Goal: Task Accomplishment & Management: Manage account settings

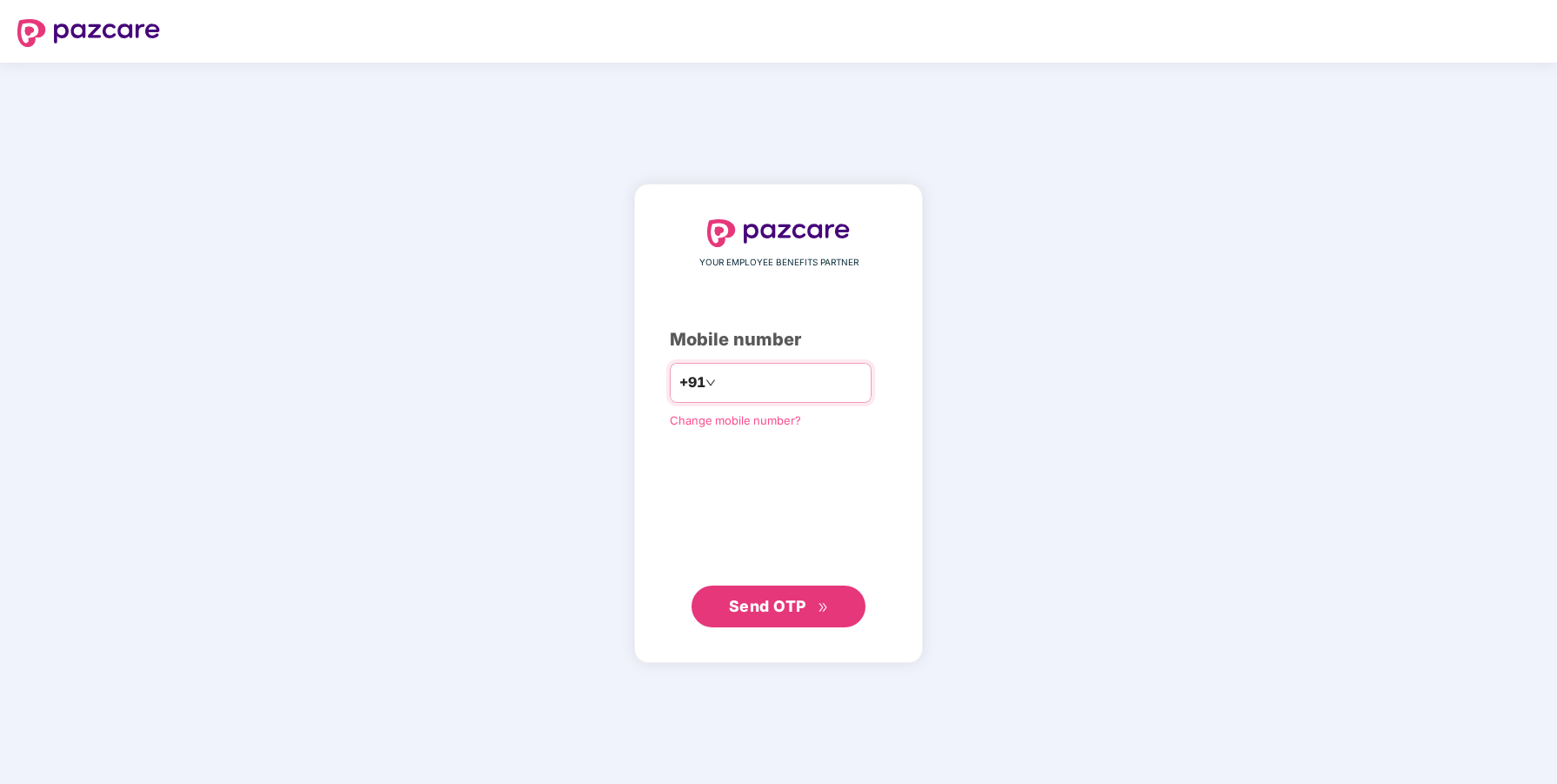
click at [765, 385] on input "number" at bounding box center [791, 383] width 143 height 28
type input "**********"
click at [787, 611] on span "Send OTP" at bounding box center [767, 606] width 77 height 18
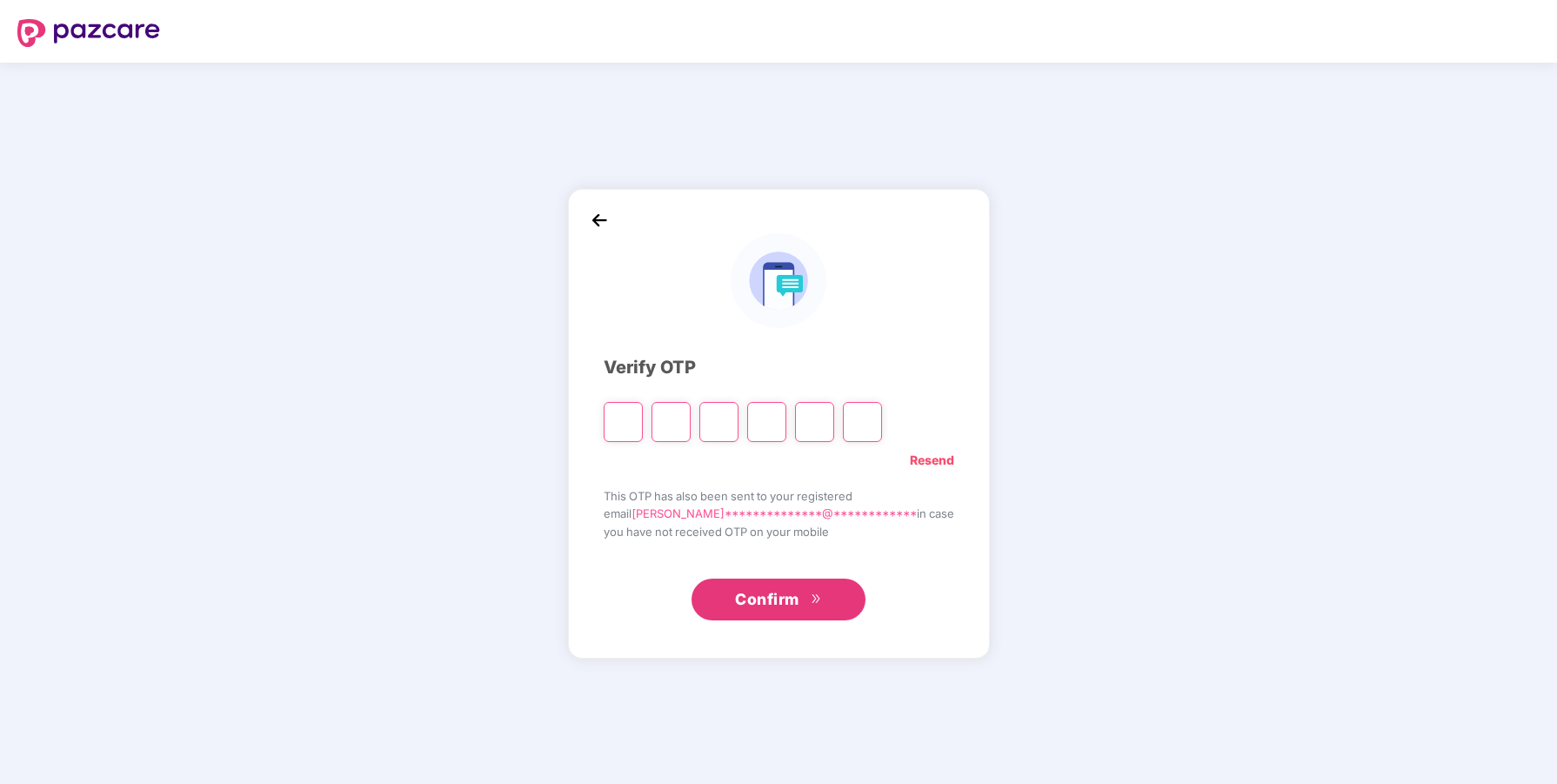
type input "*"
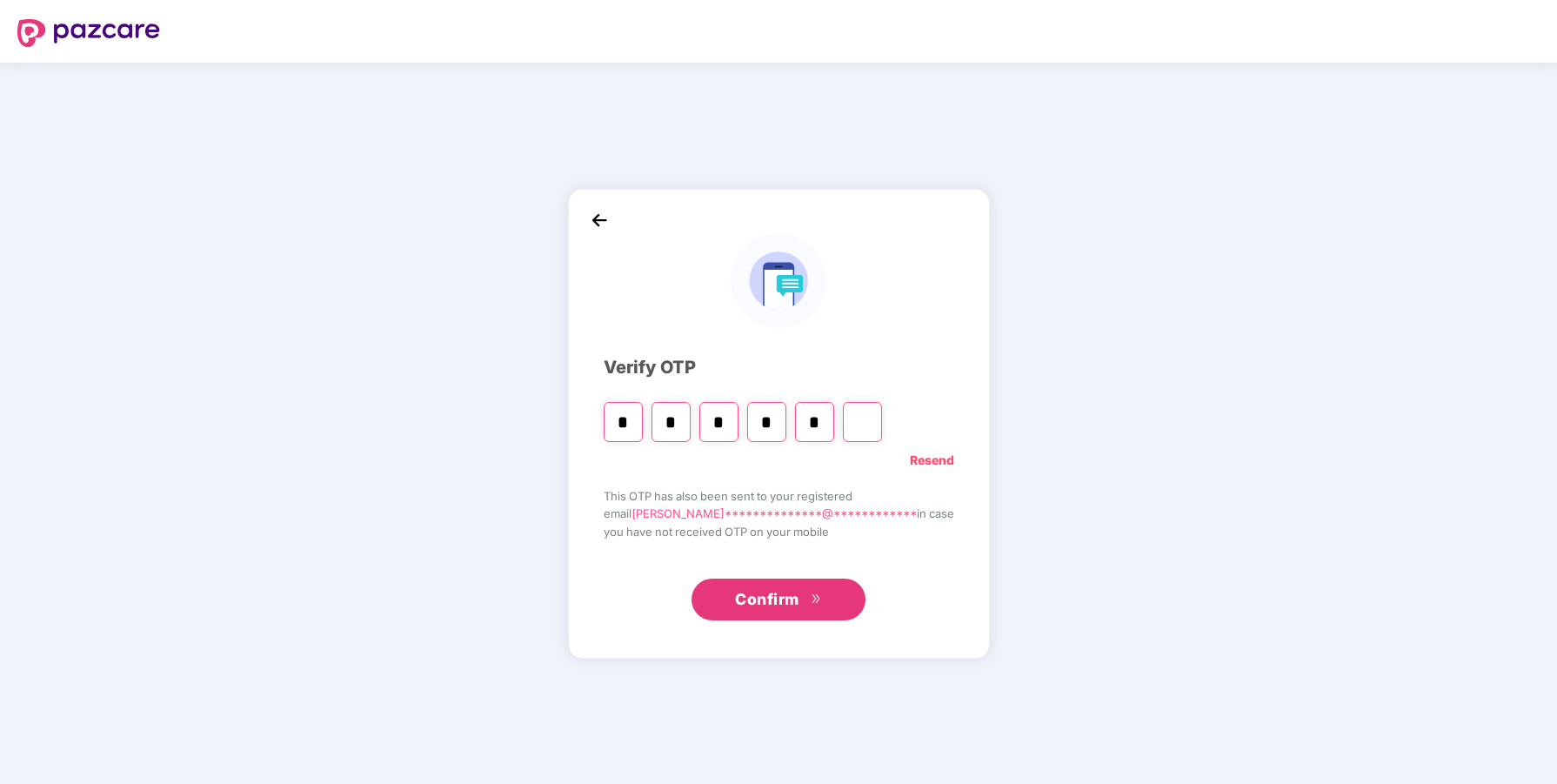
type input "*"
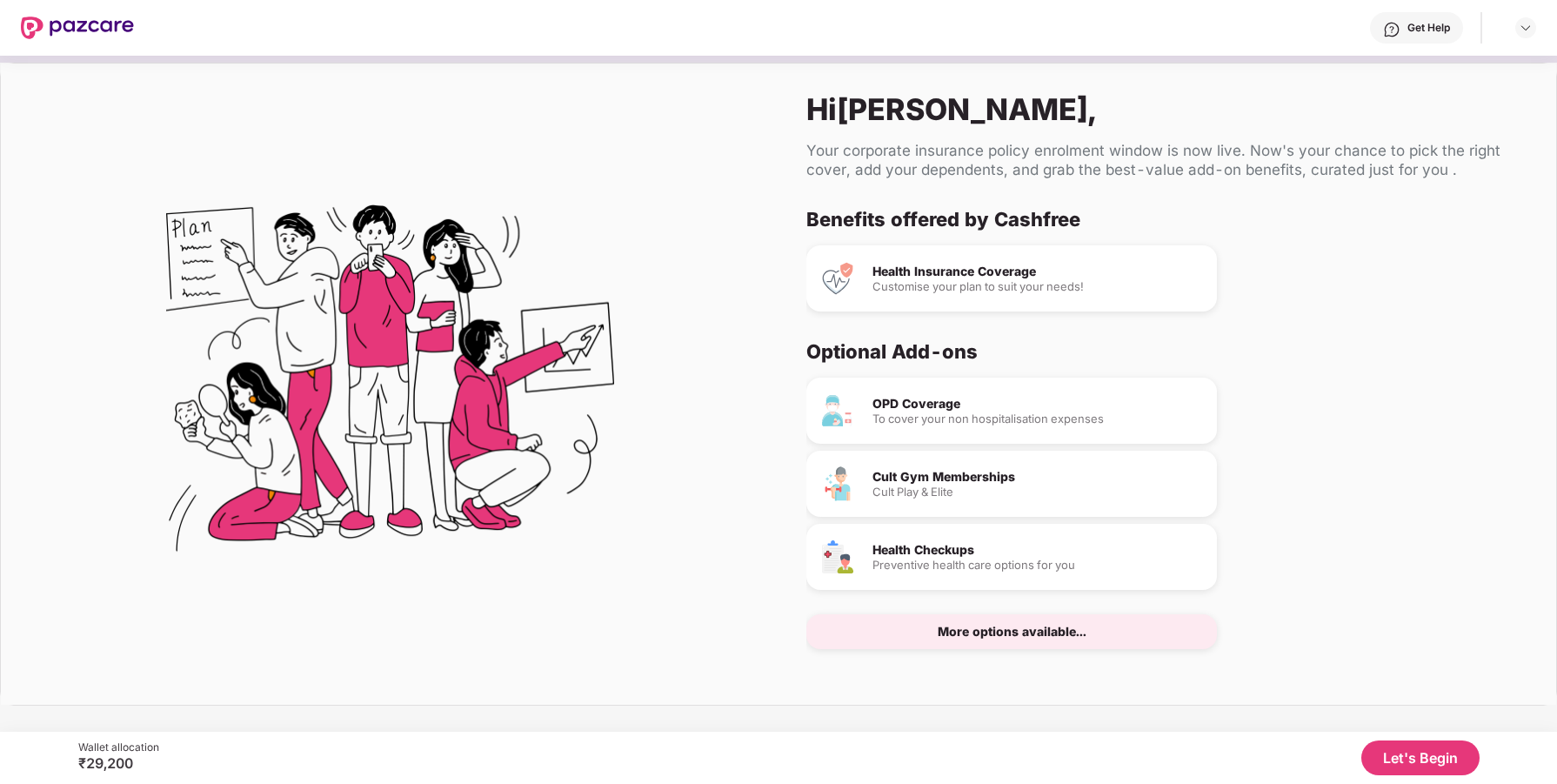
click at [933, 291] on div "Customise your plan to suit your needs!" at bounding box center [1038, 286] width 331 height 11
click at [869, 254] on div "Health Insurance Coverage Customise your plan to suit your needs!" at bounding box center [1011, 278] width 410 height 66
click at [920, 399] on div "OPD Coverage" at bounding box center [1038, 403] width 331 height 12
click at [920, 462] on div "Cult Gym Memberships Cult Play & Elite" at bounding box center [1011, 484] width 410 height 66
click at [1056, 505] on div "Cult Gym Memberships Cult Play & Elite" at bounding box center [1011, 484] width 410 height 66
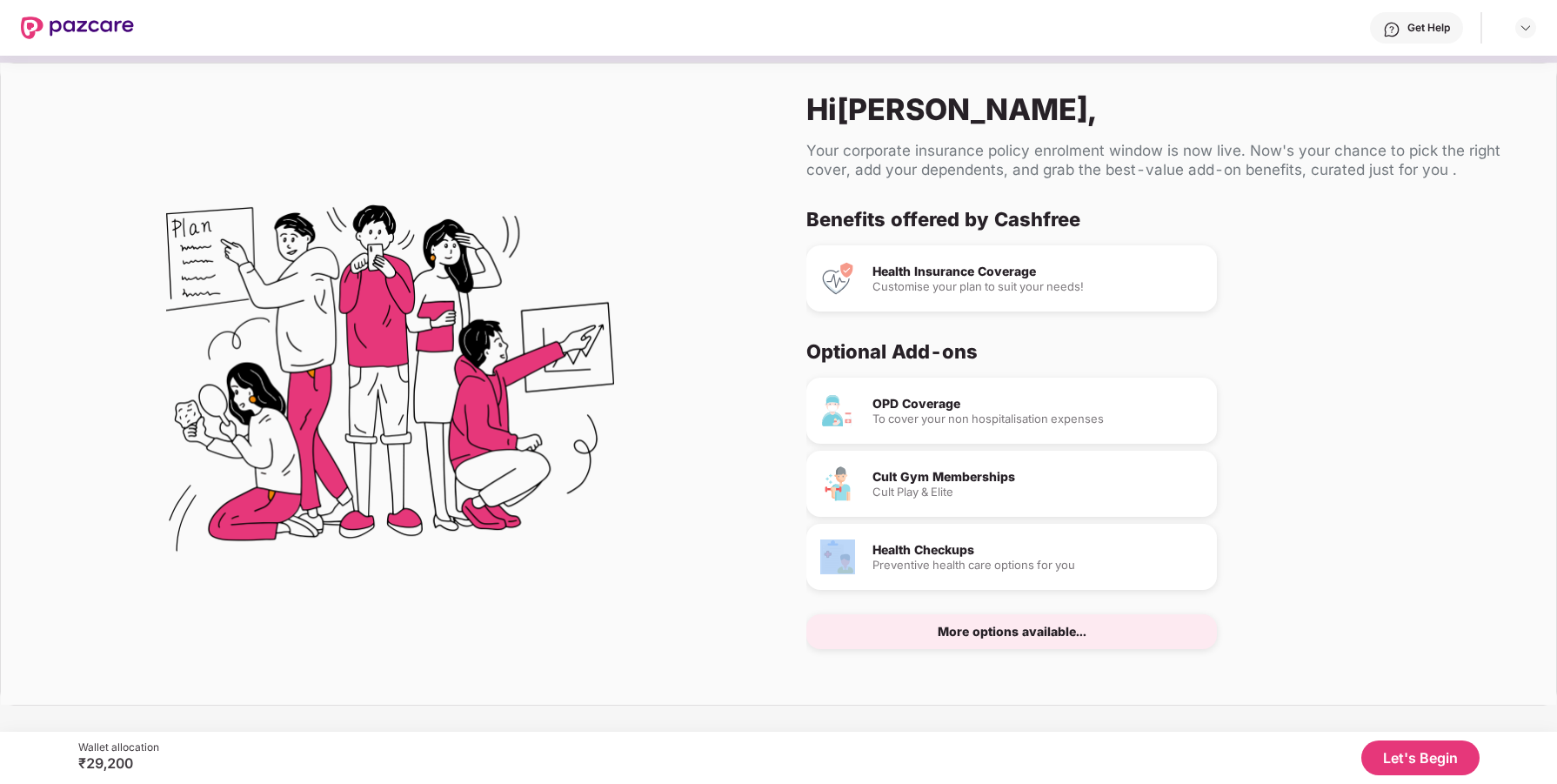
click at [1056, 505] on div "Cult Gym Memberships Cult Play & Elite" at bounding box center [1011, 484] width 410 height 66
click at [967, 507] on div "Cult Gym Memberships Cult Play & Elite" at bounding box center [1011, 484] width 410 height 66
click at [1437, 750] on button "Let's Begin" at bounding box center [1421, 757] width 118 height 35
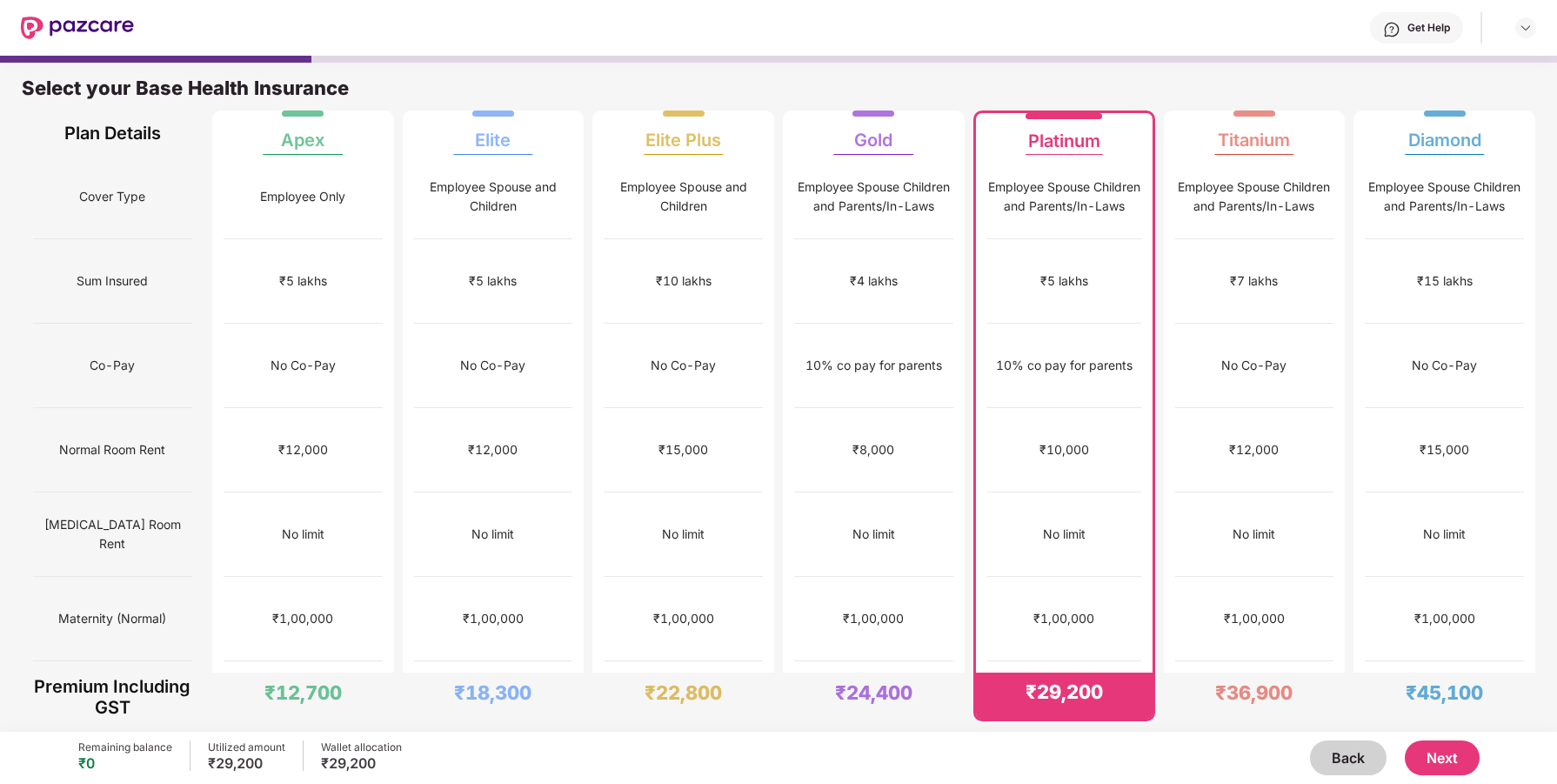
click at [1367, 770] on button "Back" at bounding box center [1349, 757] width 77 height 35
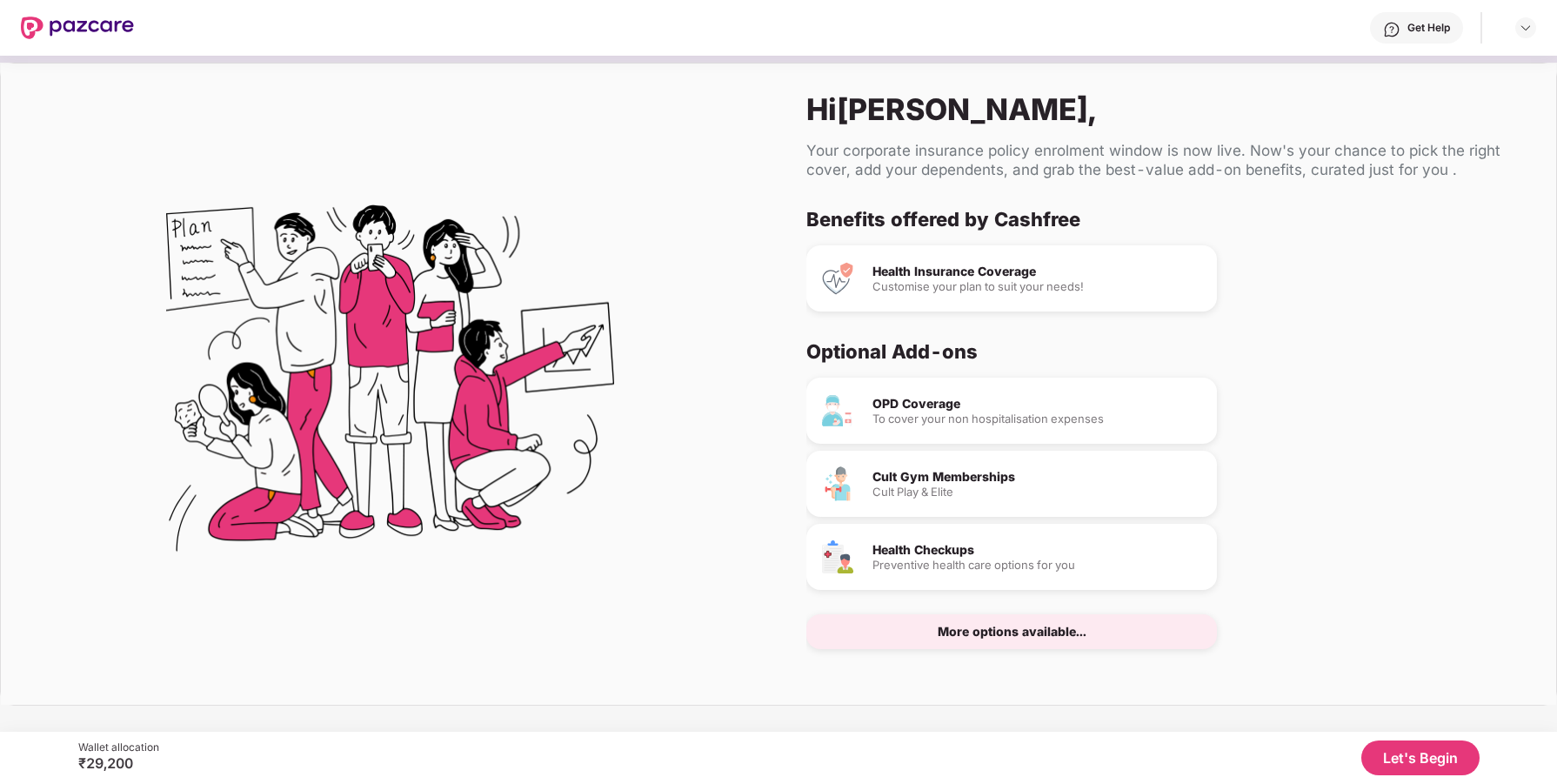
click at [1381, 764] on button "Let's Begin" at bounding box center [1421, 757] width 118 height 35
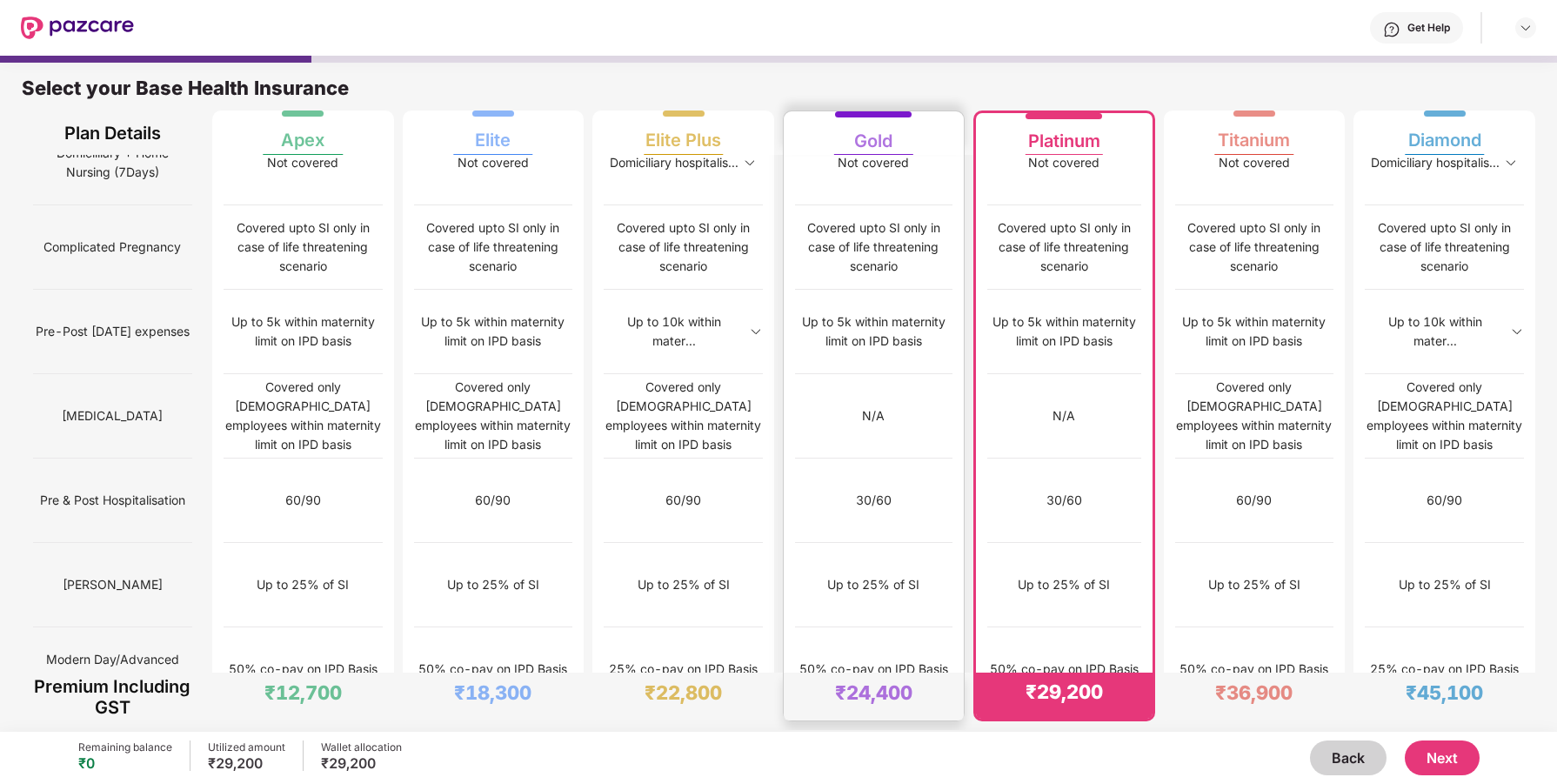
scroll to position [1053, 0]
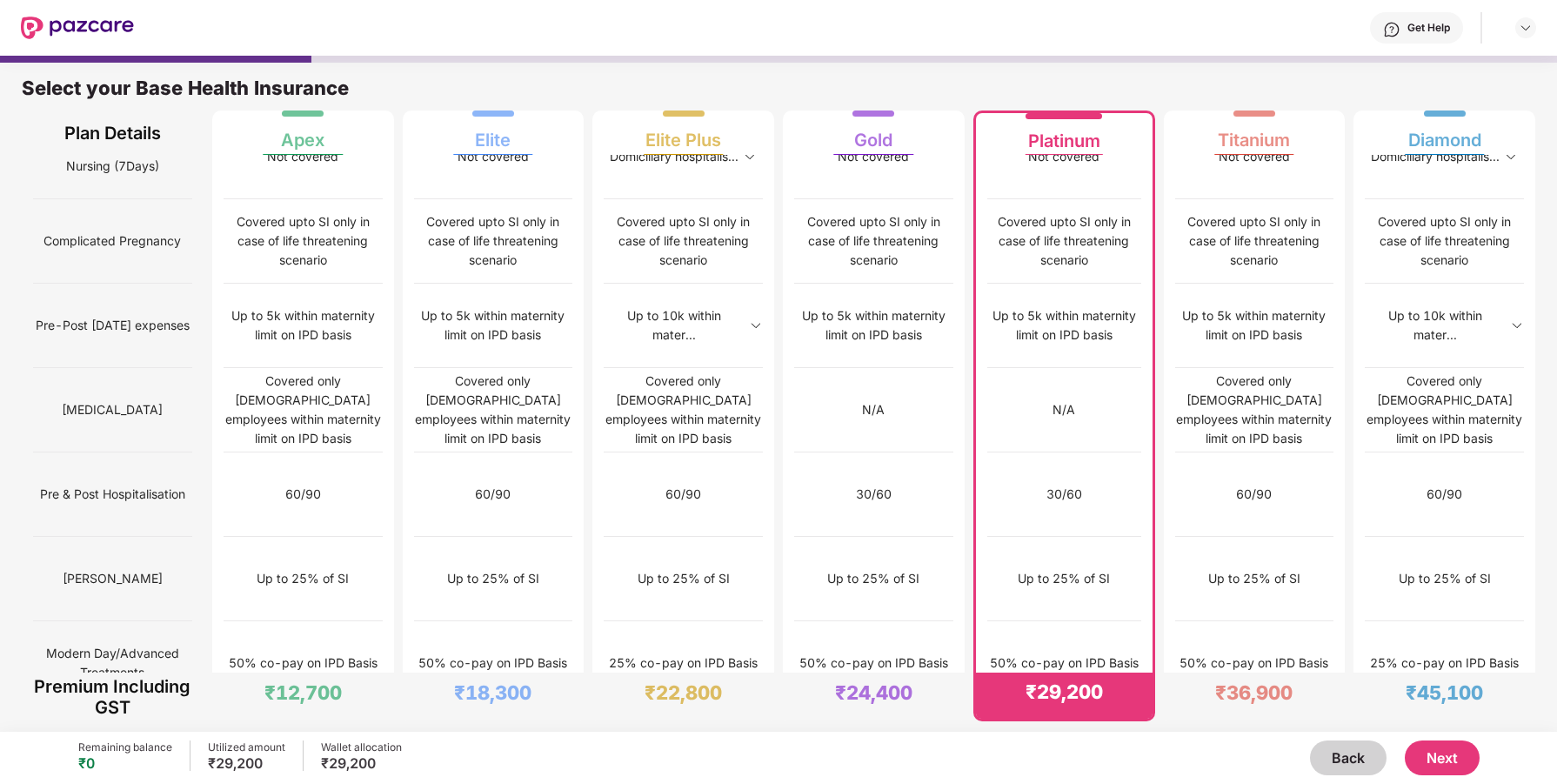
click at [1128, 740] on img at bounding box center [1134, 746] width 14 height 14
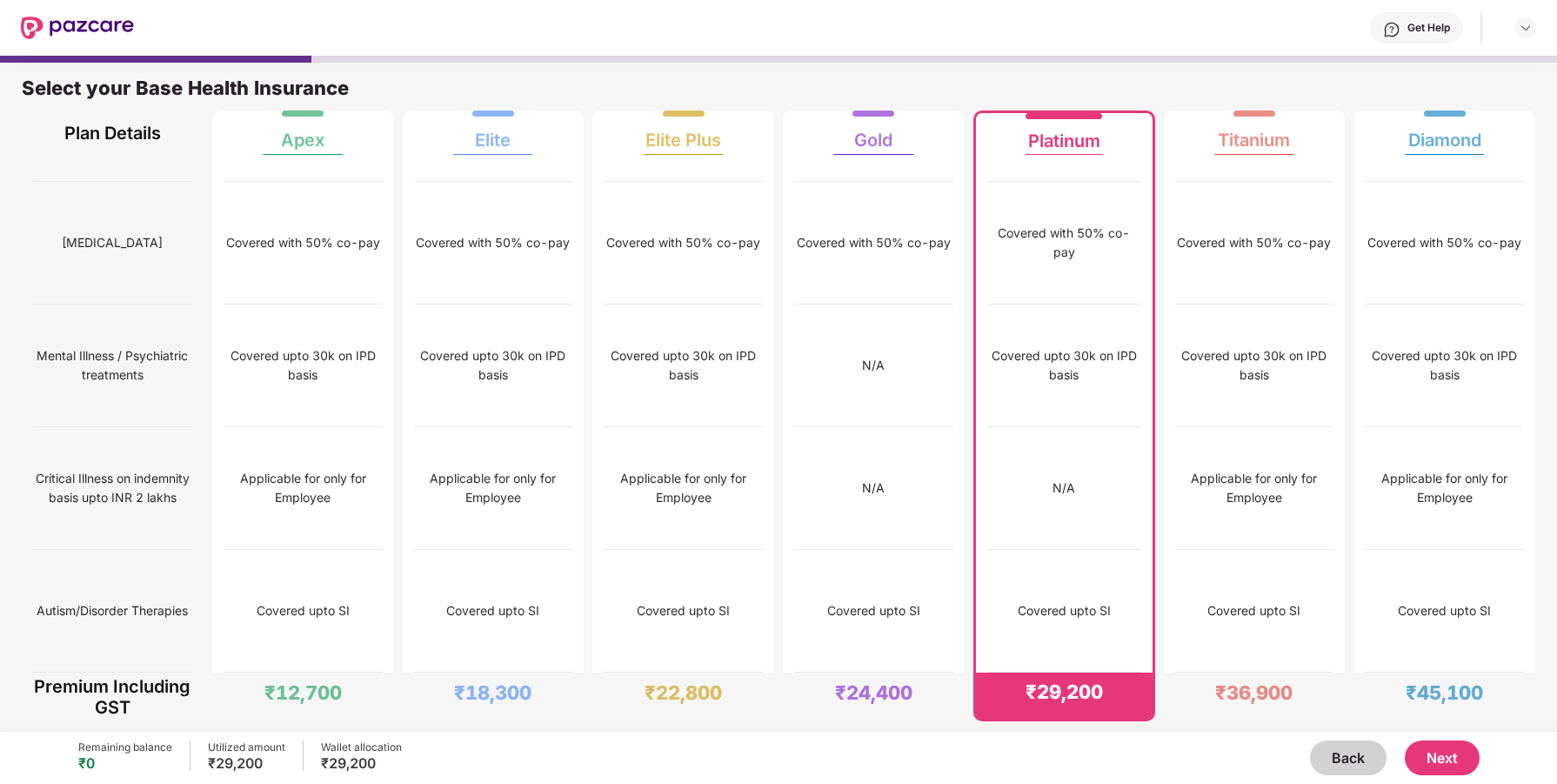
scroll to position [8, 0]
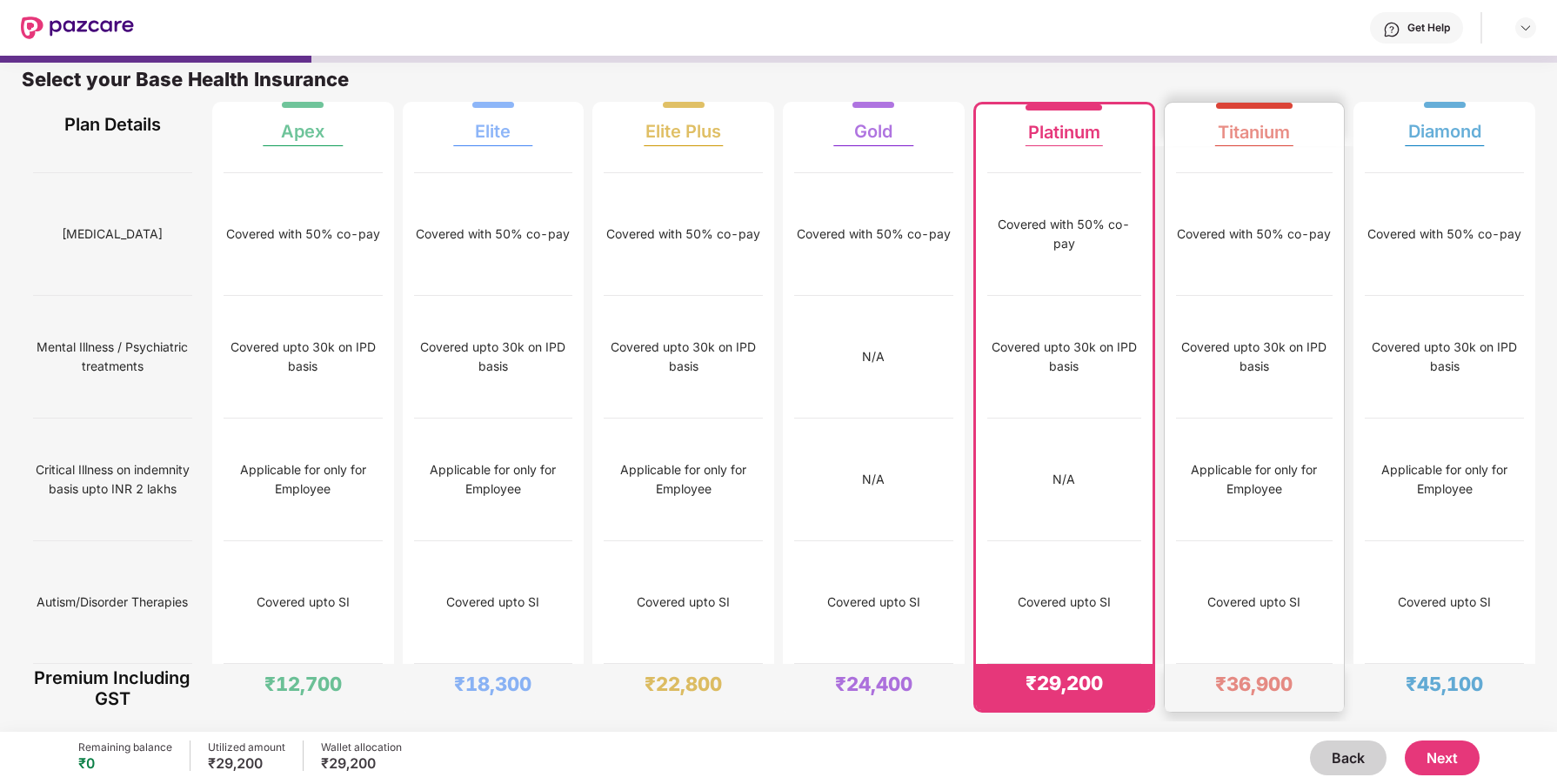
click at [1263, 457] on div "Applicable for only for Employee" at bounding box center [1256, 480] width 158 height 123
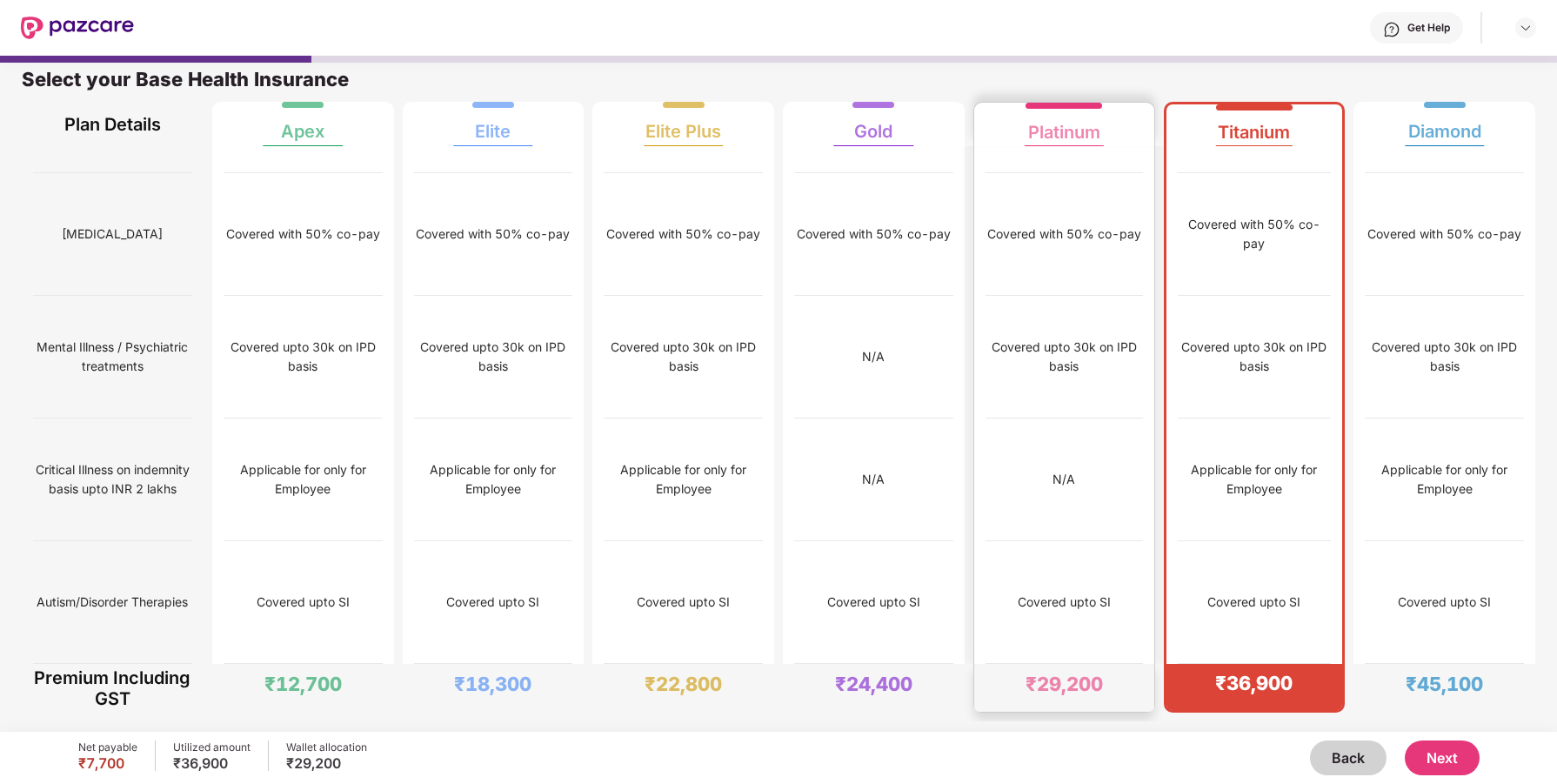
click at [1071, 472] on div "N/A" at bounding box center [1064, 479] width 23 height 19
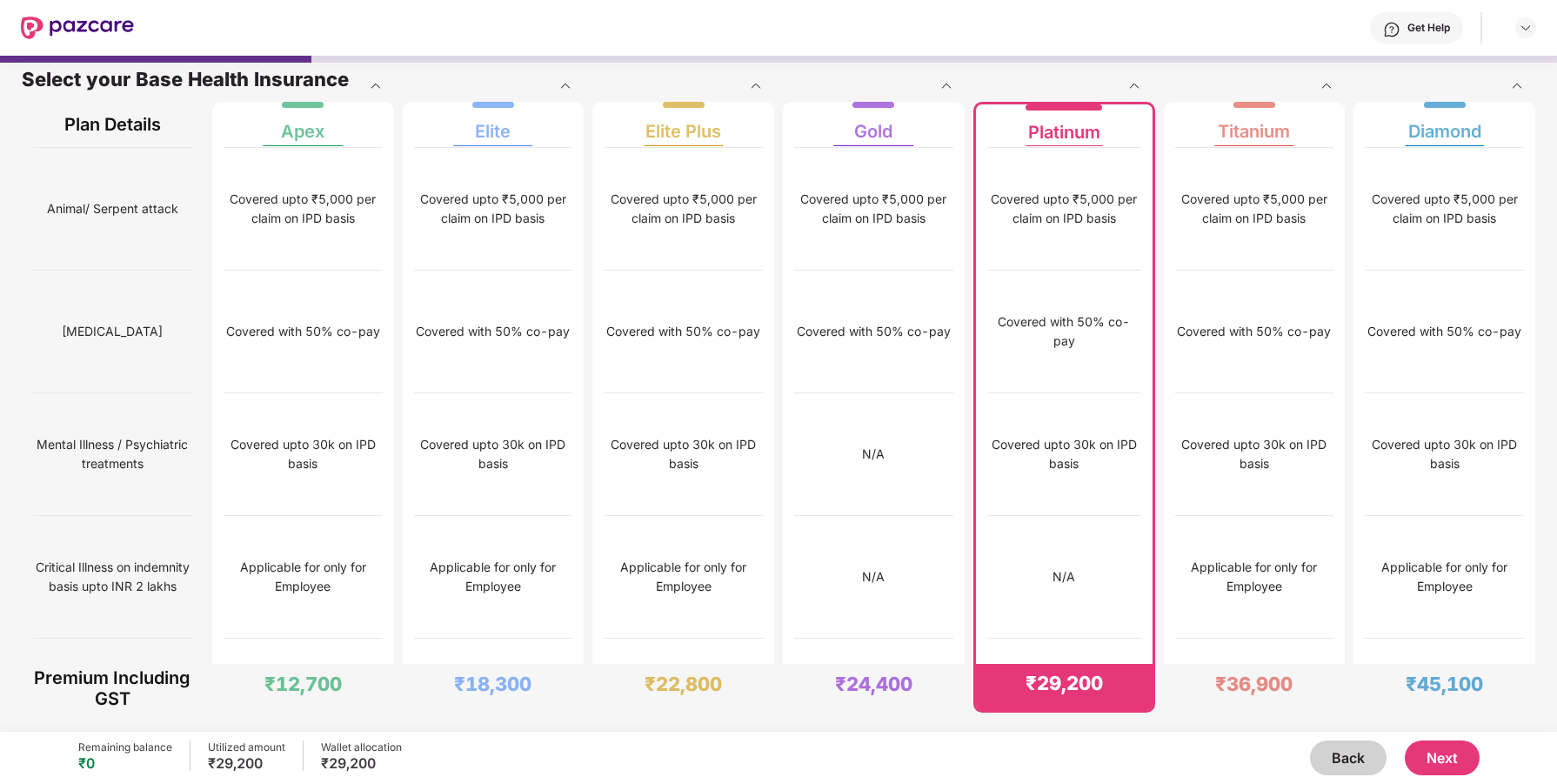
scroll to position [2548, 0]
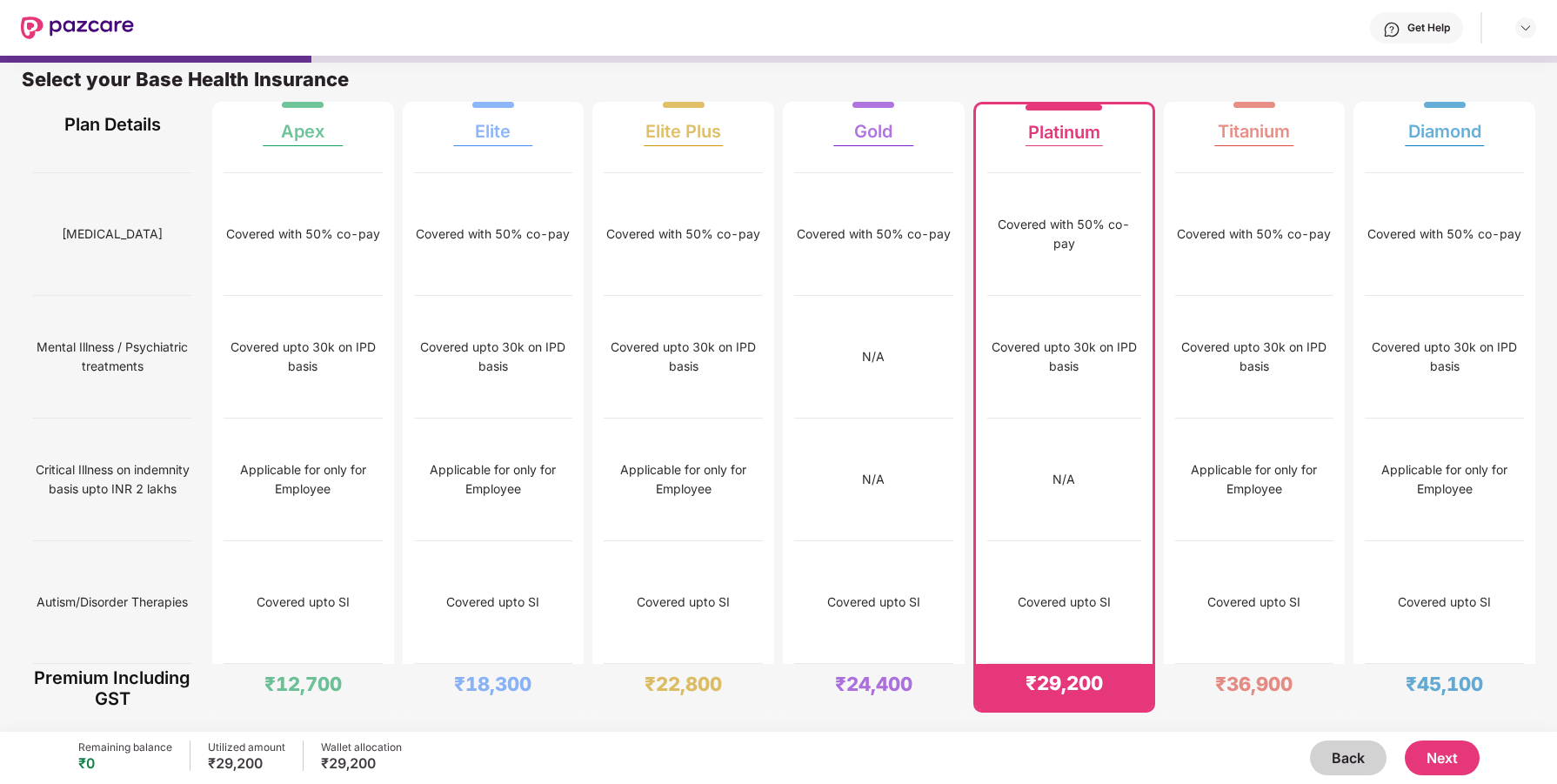
click at [1437, 761] on button "Next" at bounding box center [1442, 757] width 75 height 35
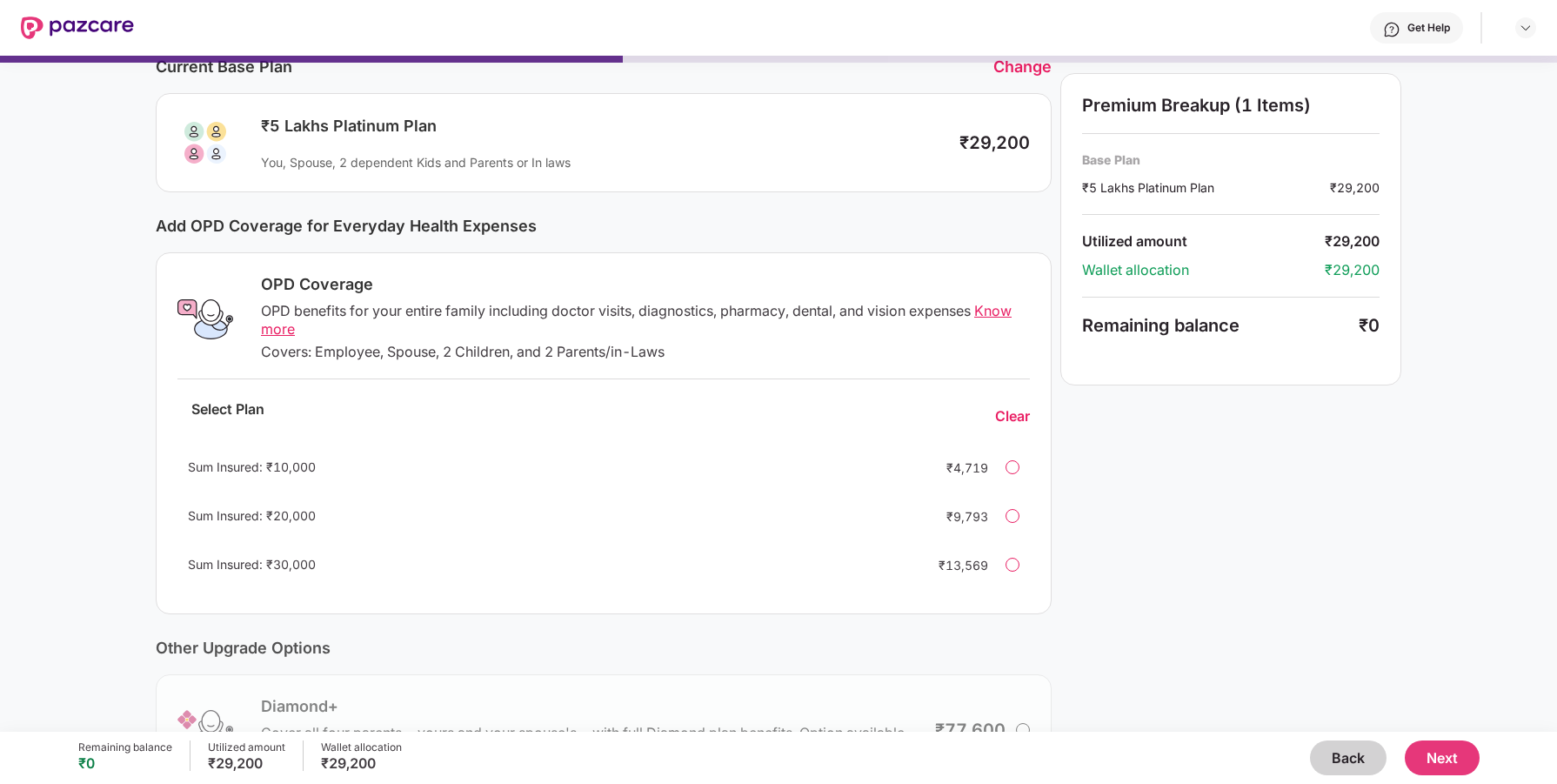
scroll to position [92, 0]
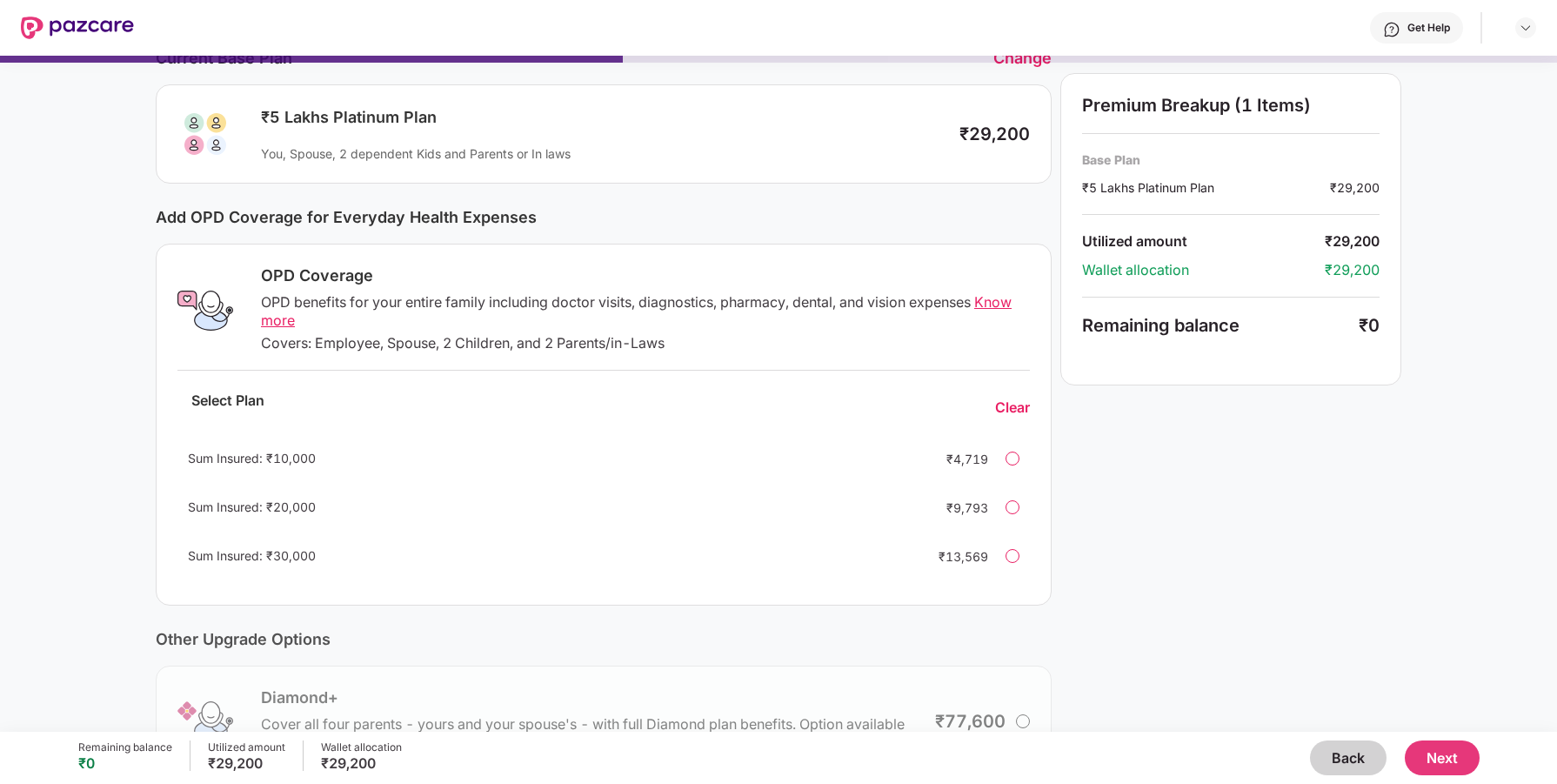
click at [1021, 556] on div "Sum Insured: ₹30,000 ₹13,569" at bounding box center [604, 556] width 853 height 41
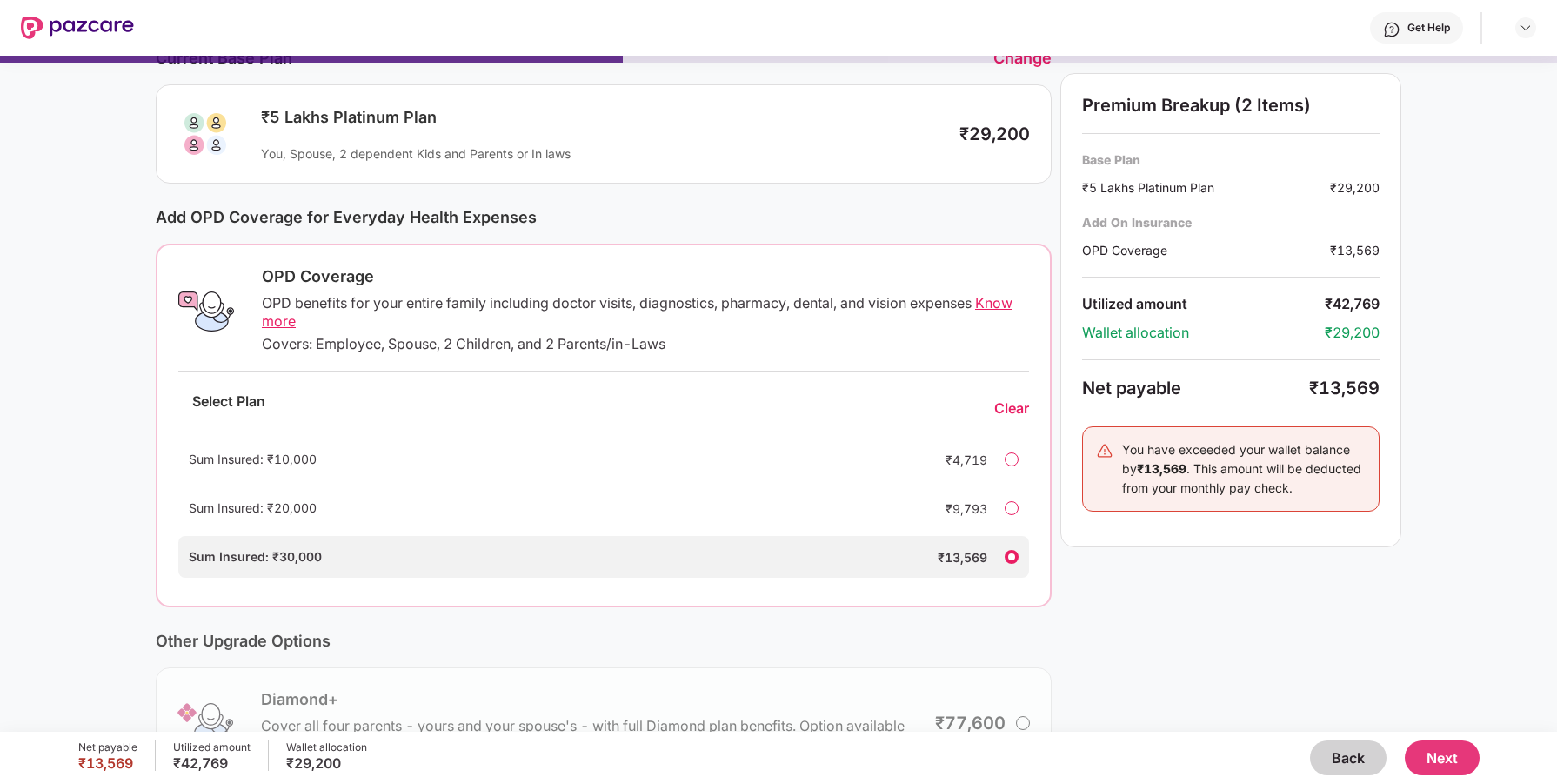
click at [1013, 457] on div at bounding box center [1011, 459] width 14 height 14
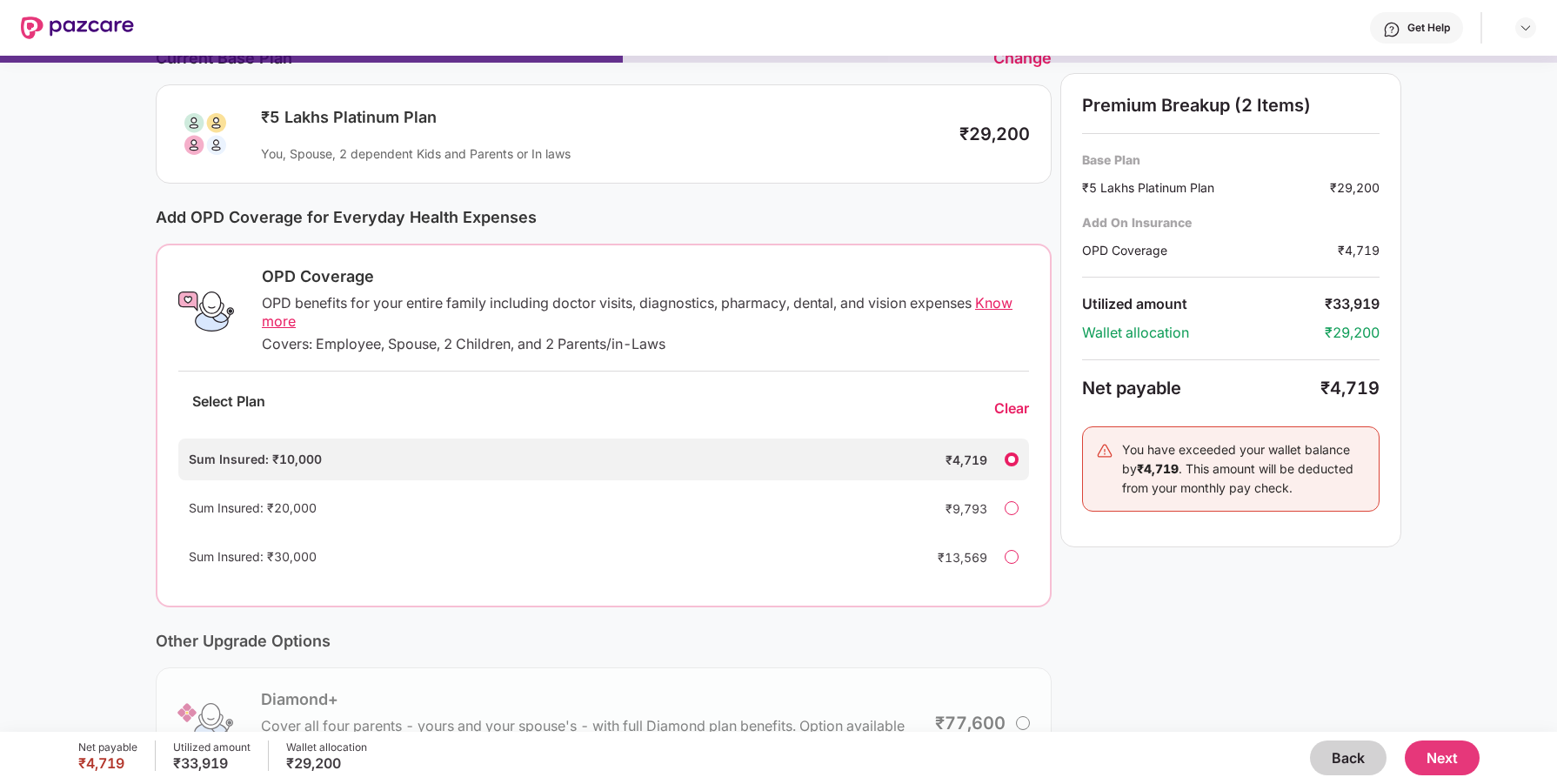
click at [1010, 415] on div "Clear" at bounding box center [1011, 407] width 35 height 18
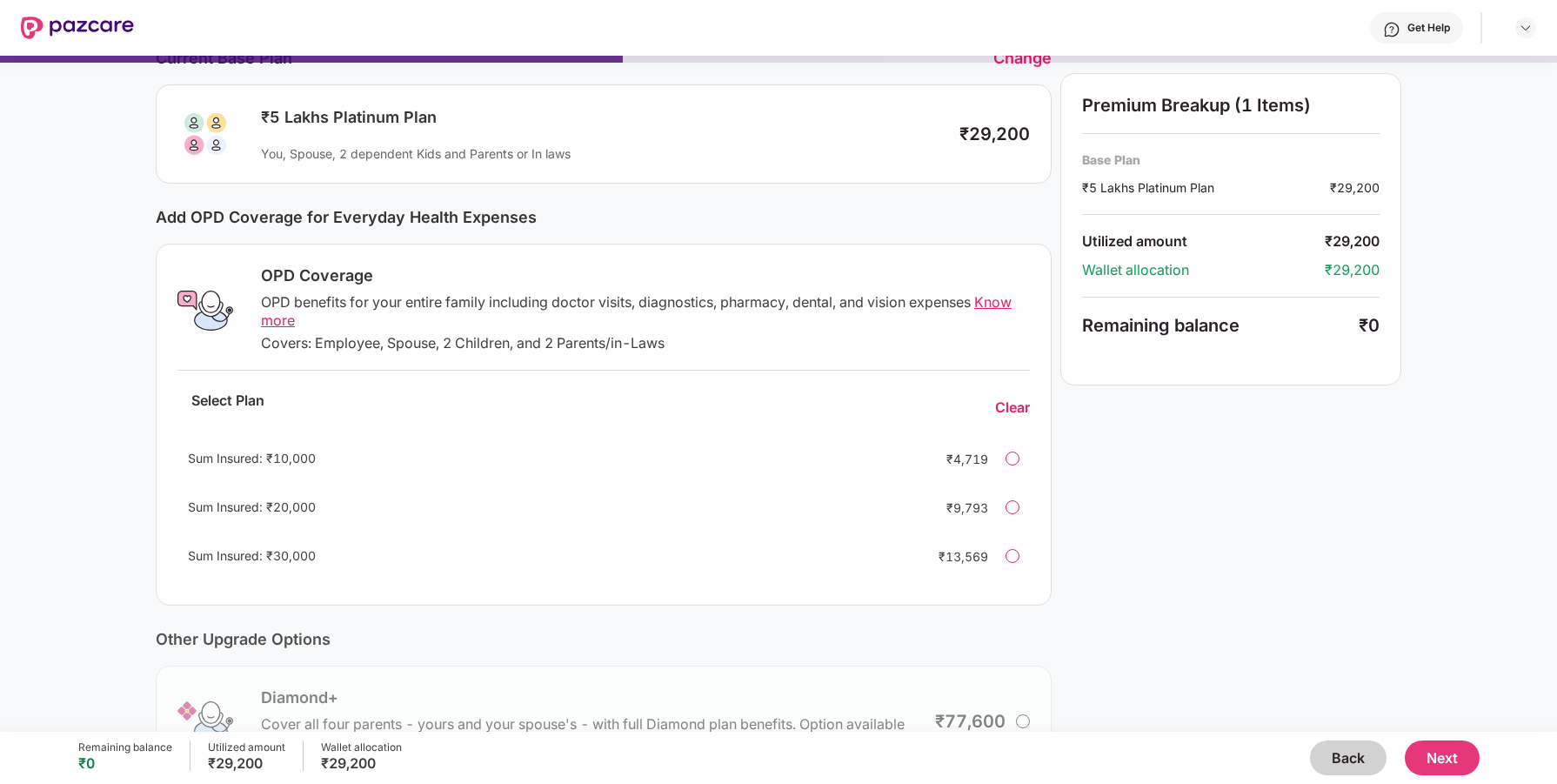
click at [1113, 460] on div "Premium Breakup (1 Items) Base Plan ₹5 Lakhs Platinum Plan ₹29,200 Utilized amo…" at bounding box center [1230, 471] width 341 height 860
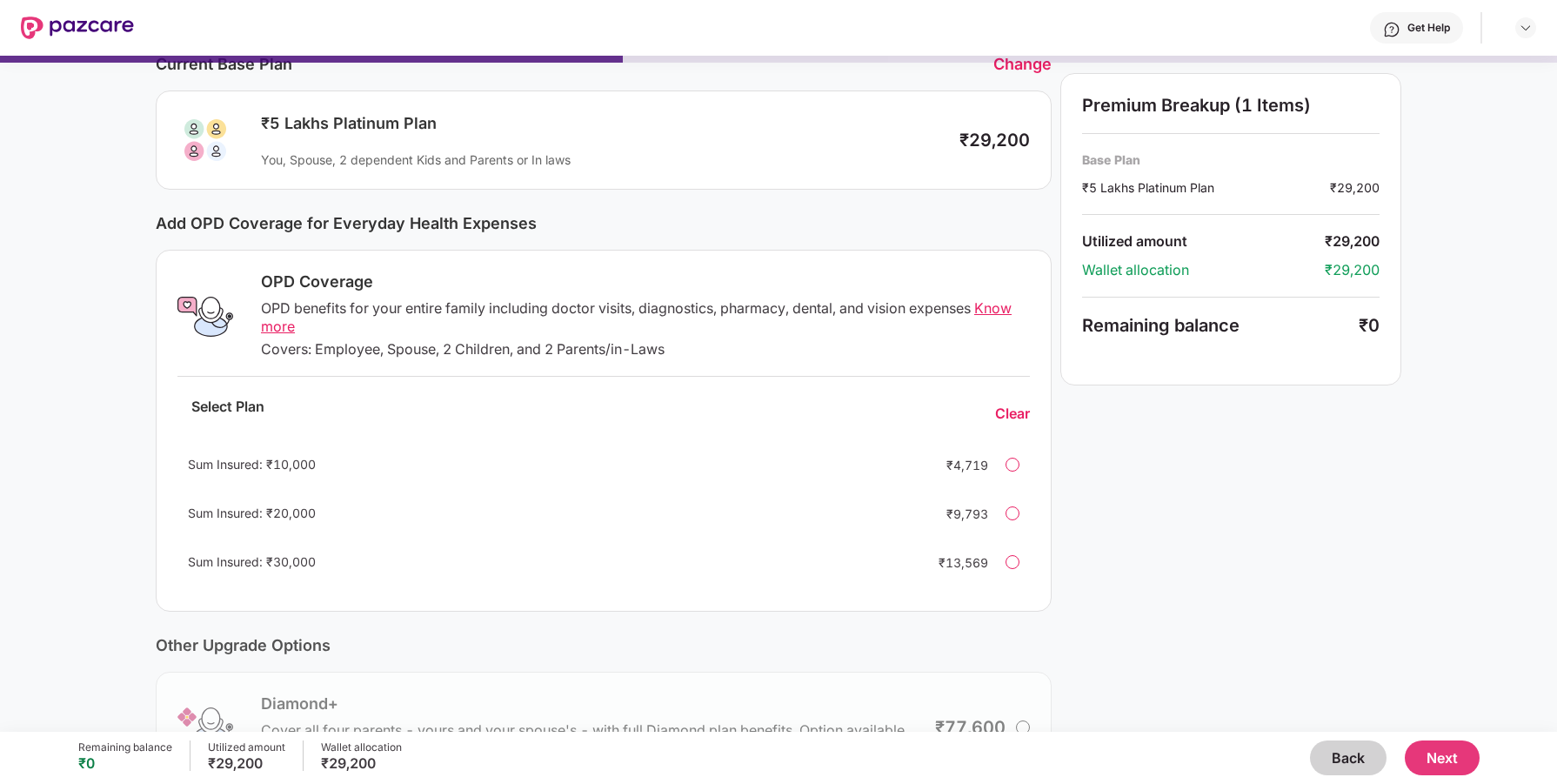
scroll to position [0, 0]
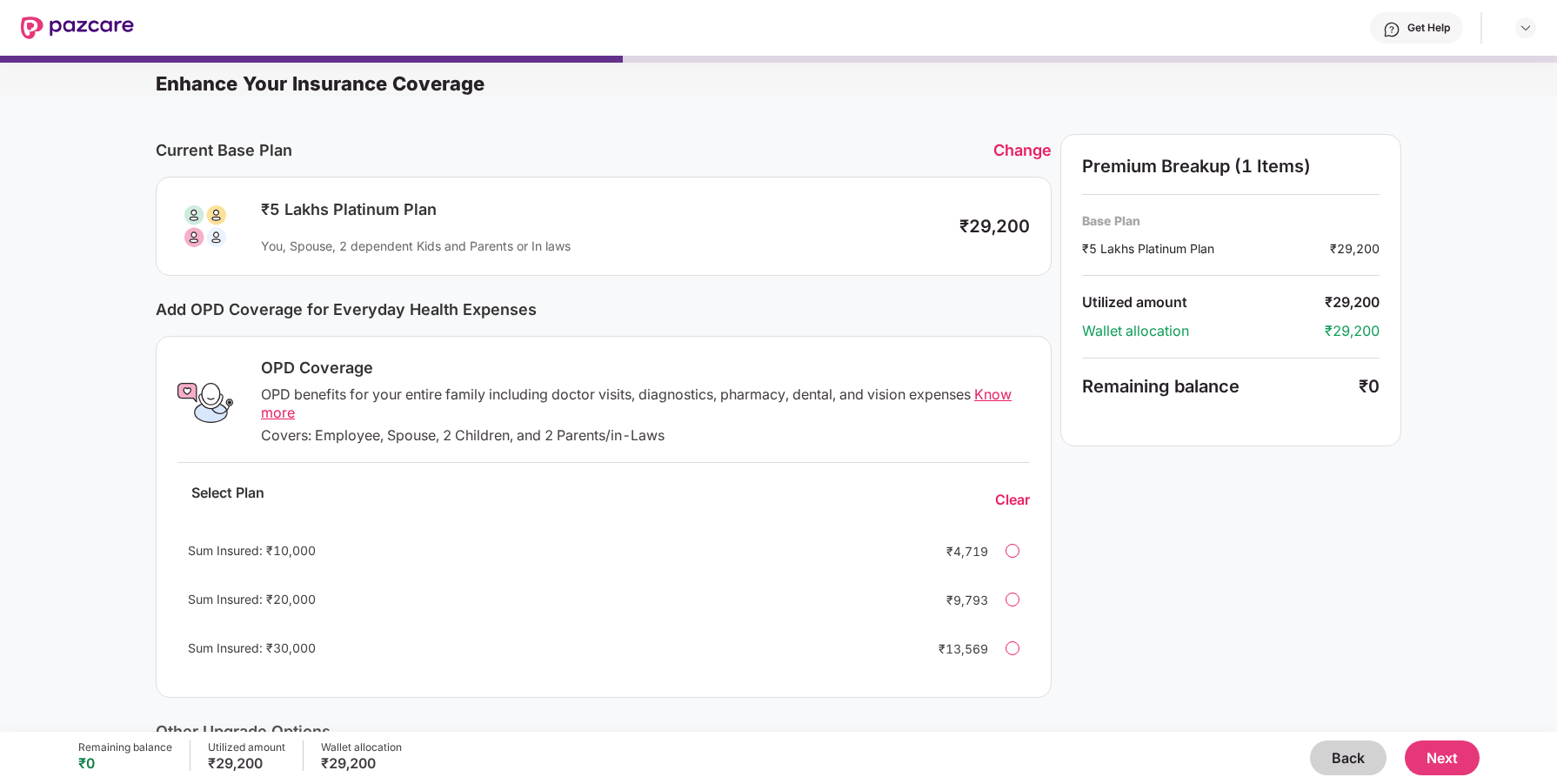
click at [1448, 758] on button "Next" at bounding box center [1442, 757] width 75 height 35
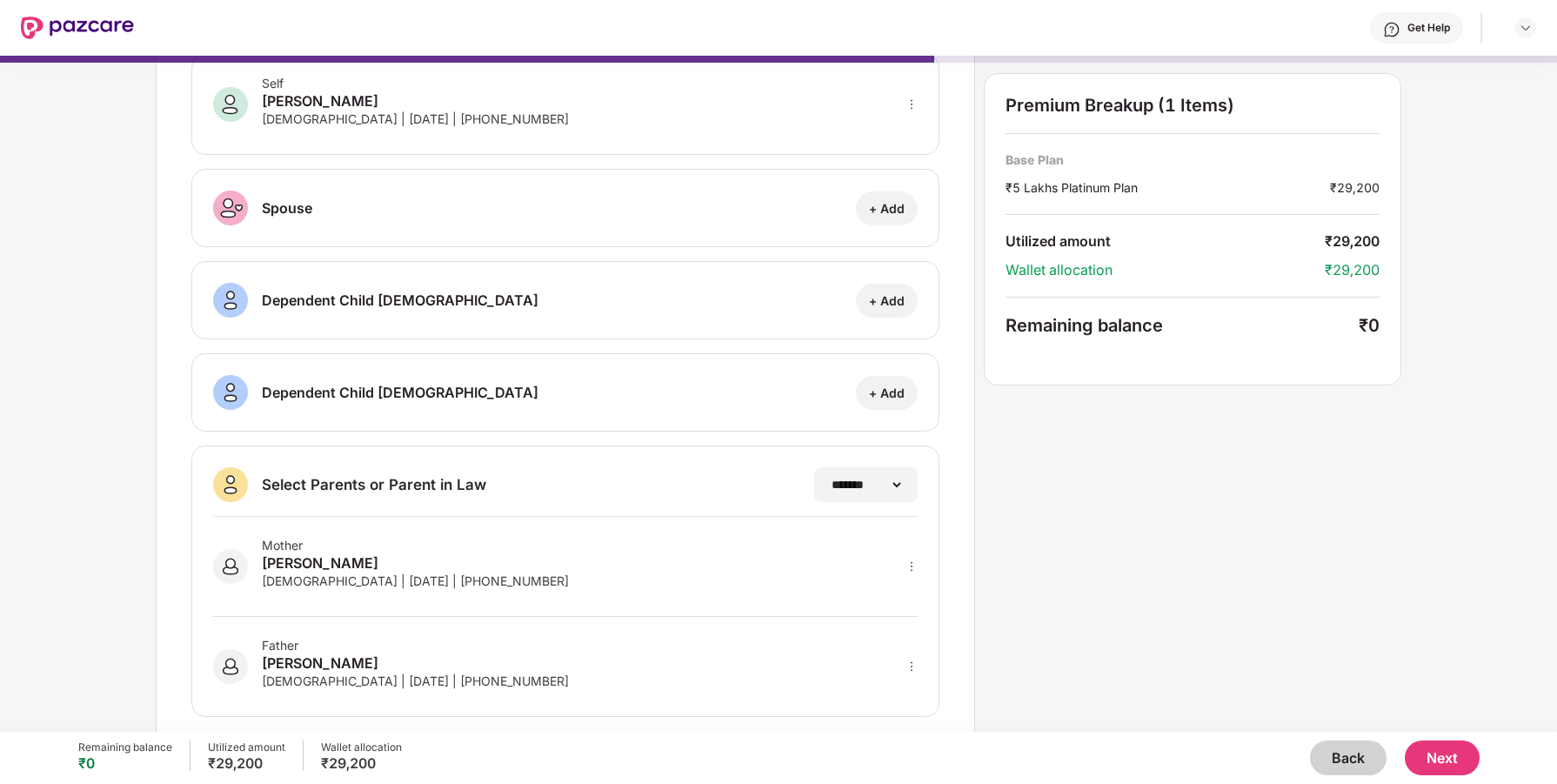
scroll to position [120, 0]
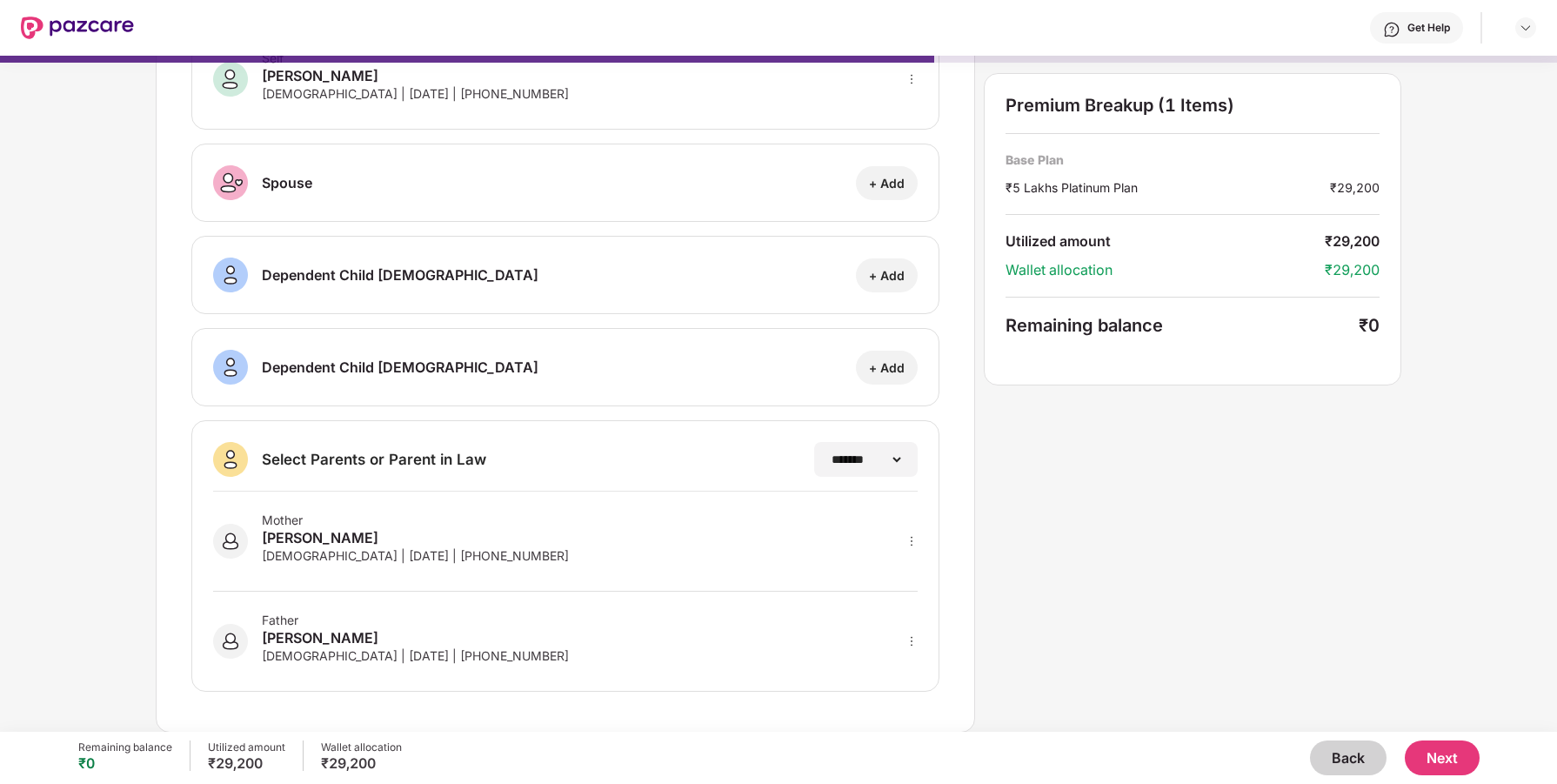
click at [1437, 764] on button "Next" at bounding box center [1442, 757] width 75 height 35
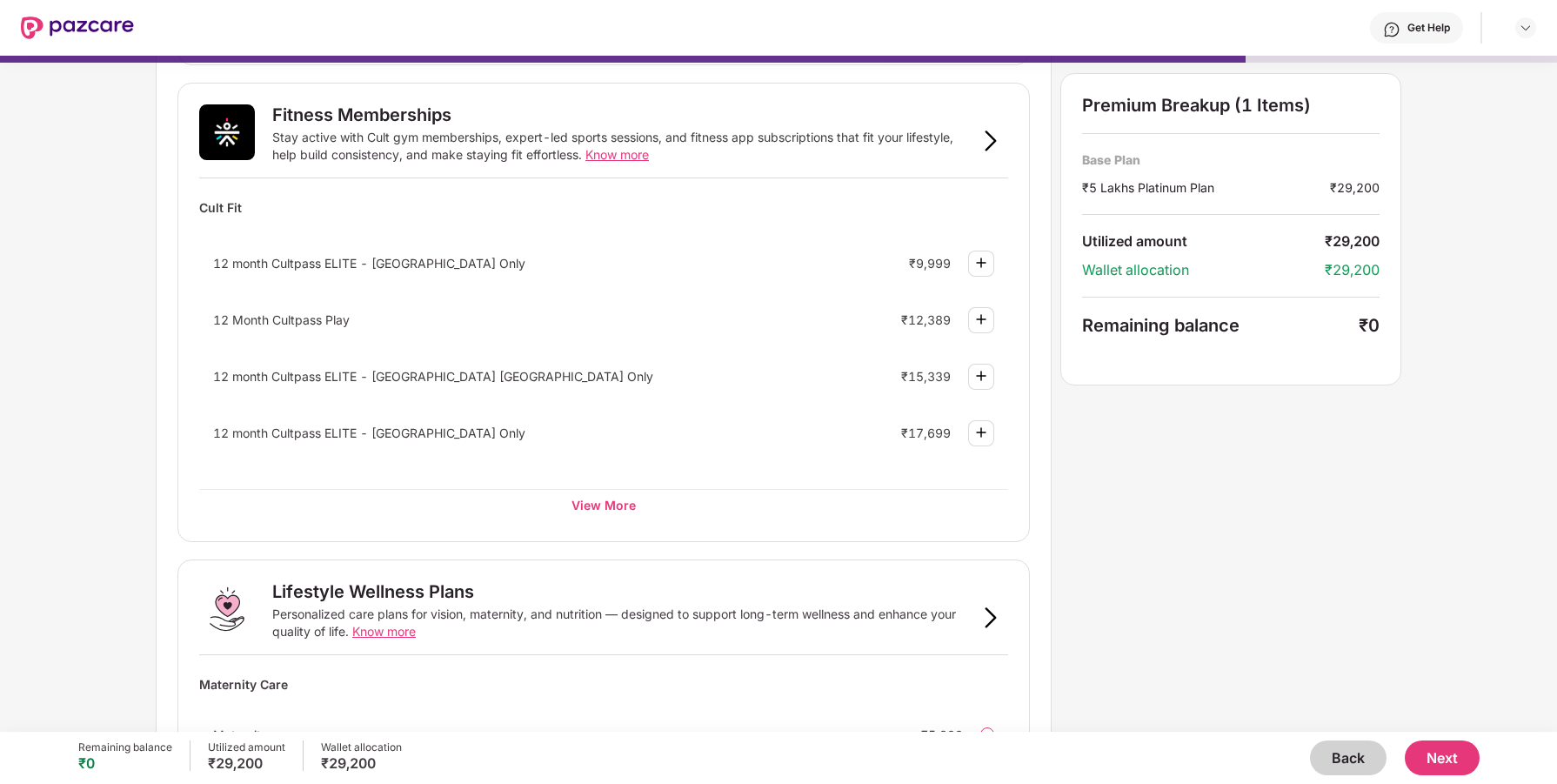
scroll to position [634, 0]
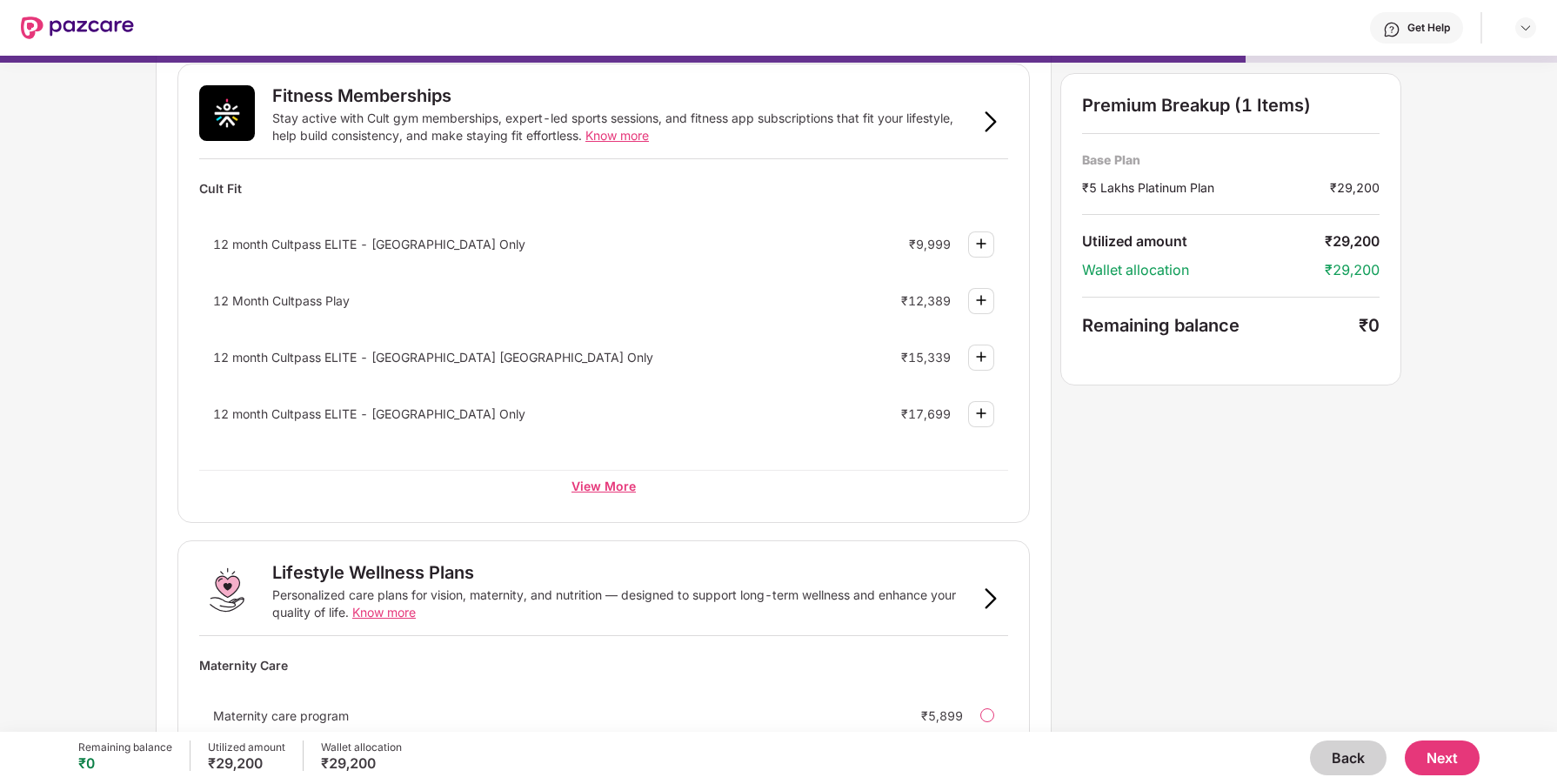
click at [604, 486] on div "View More" at bounding box center [604, 484] width 809 height 31
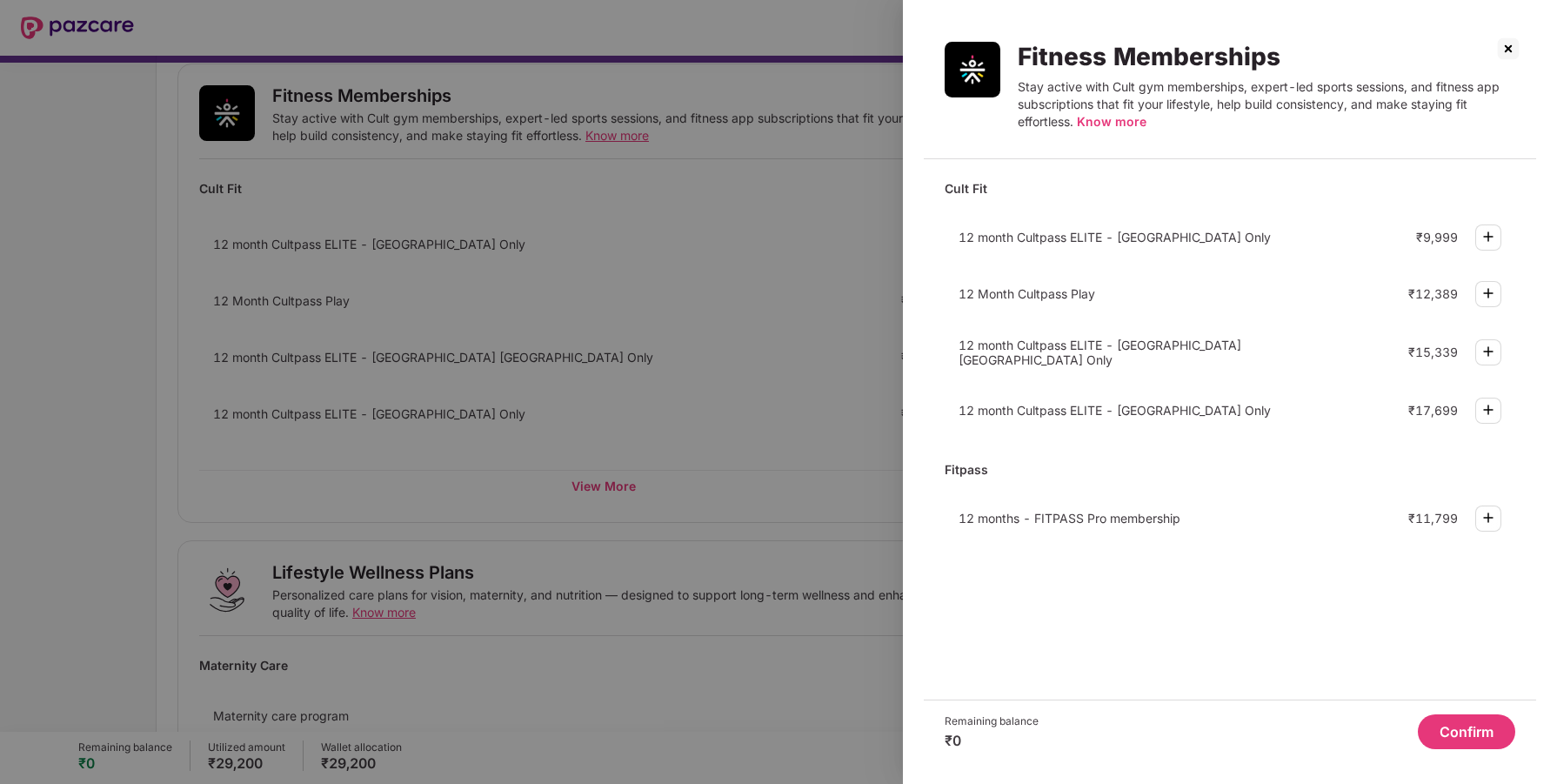
click at [774, 515] on div at bounding box center [778, 392] width 1557 height 784
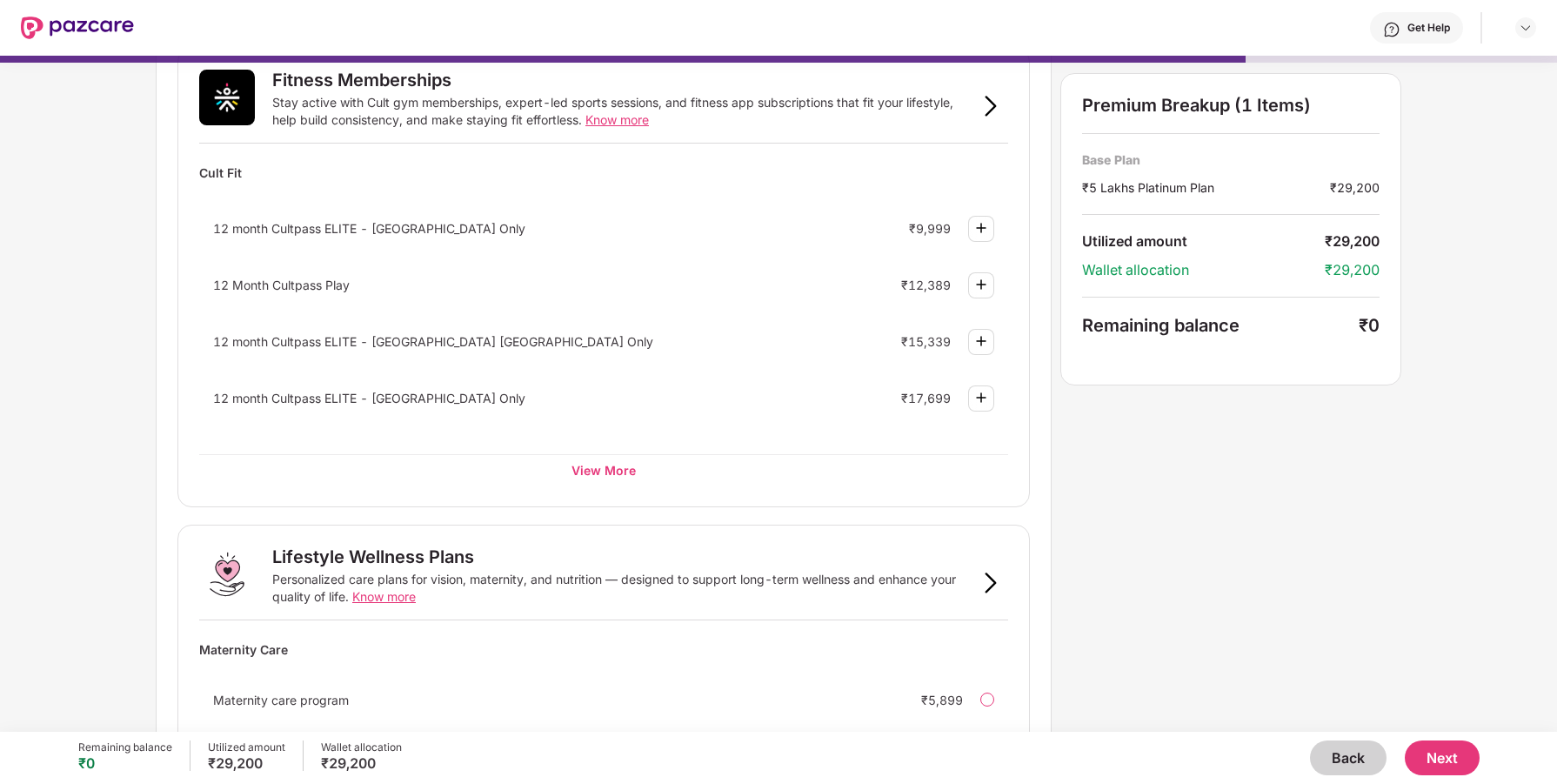
scroll to position [653, 0]
click at [604, 473] on div "View More" at bounding box center [604, 466] width 809 height 31
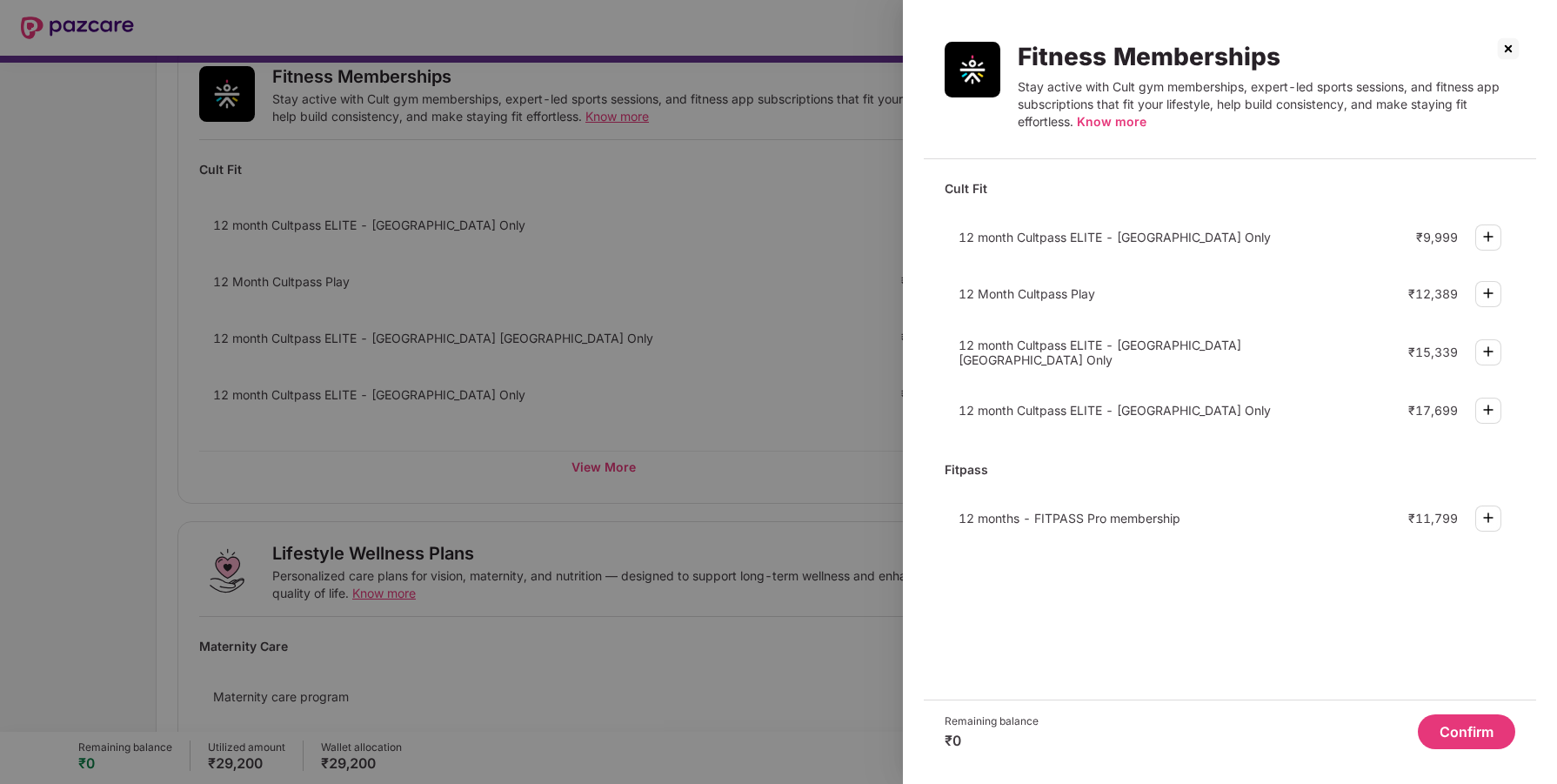
click at [844, 496] on div at bounding box center [778, 392] width 1557 height 784
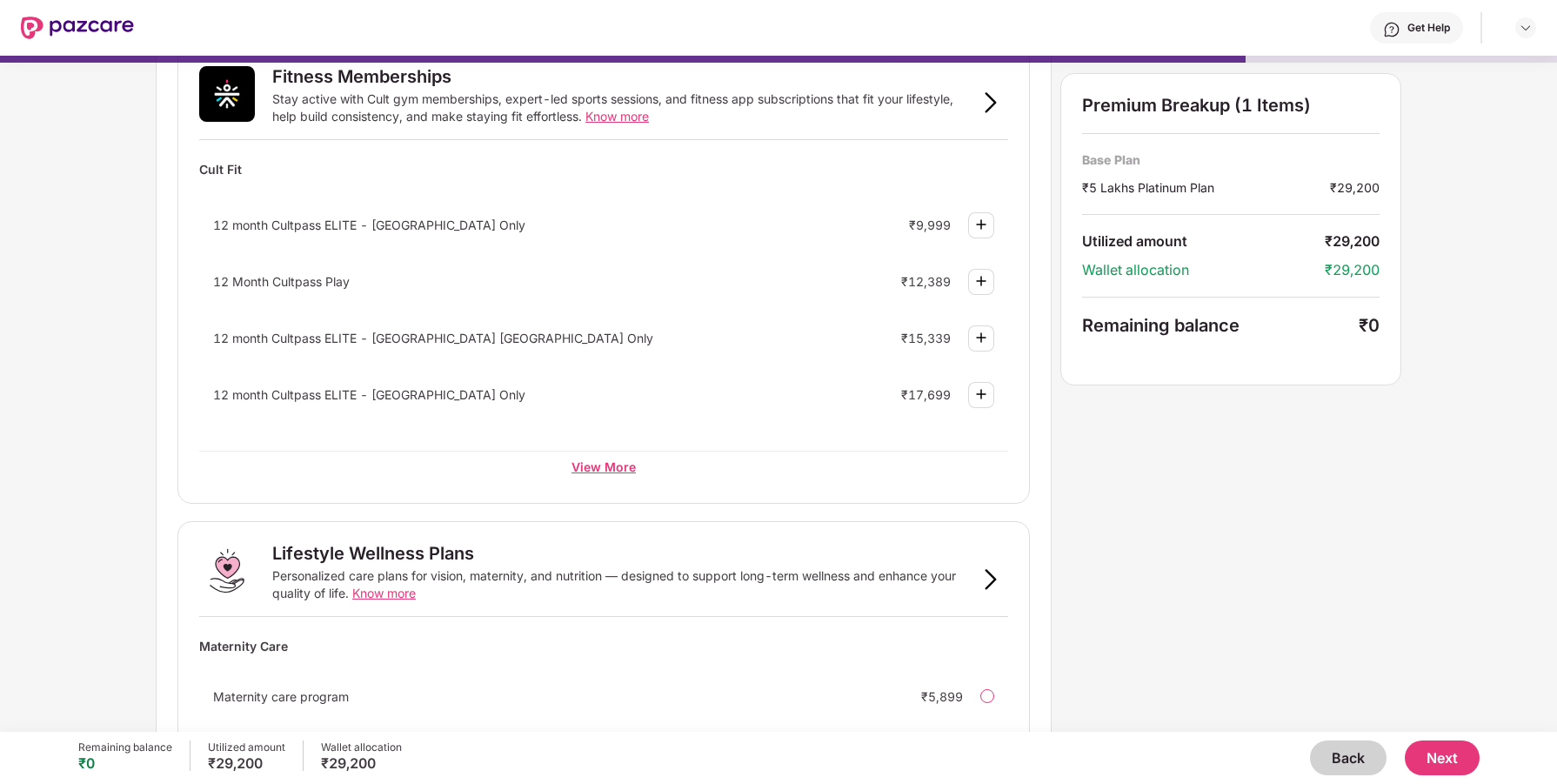
click at [621, 475] on div "View More" at bounding box center [604, 466] width 809 height 31
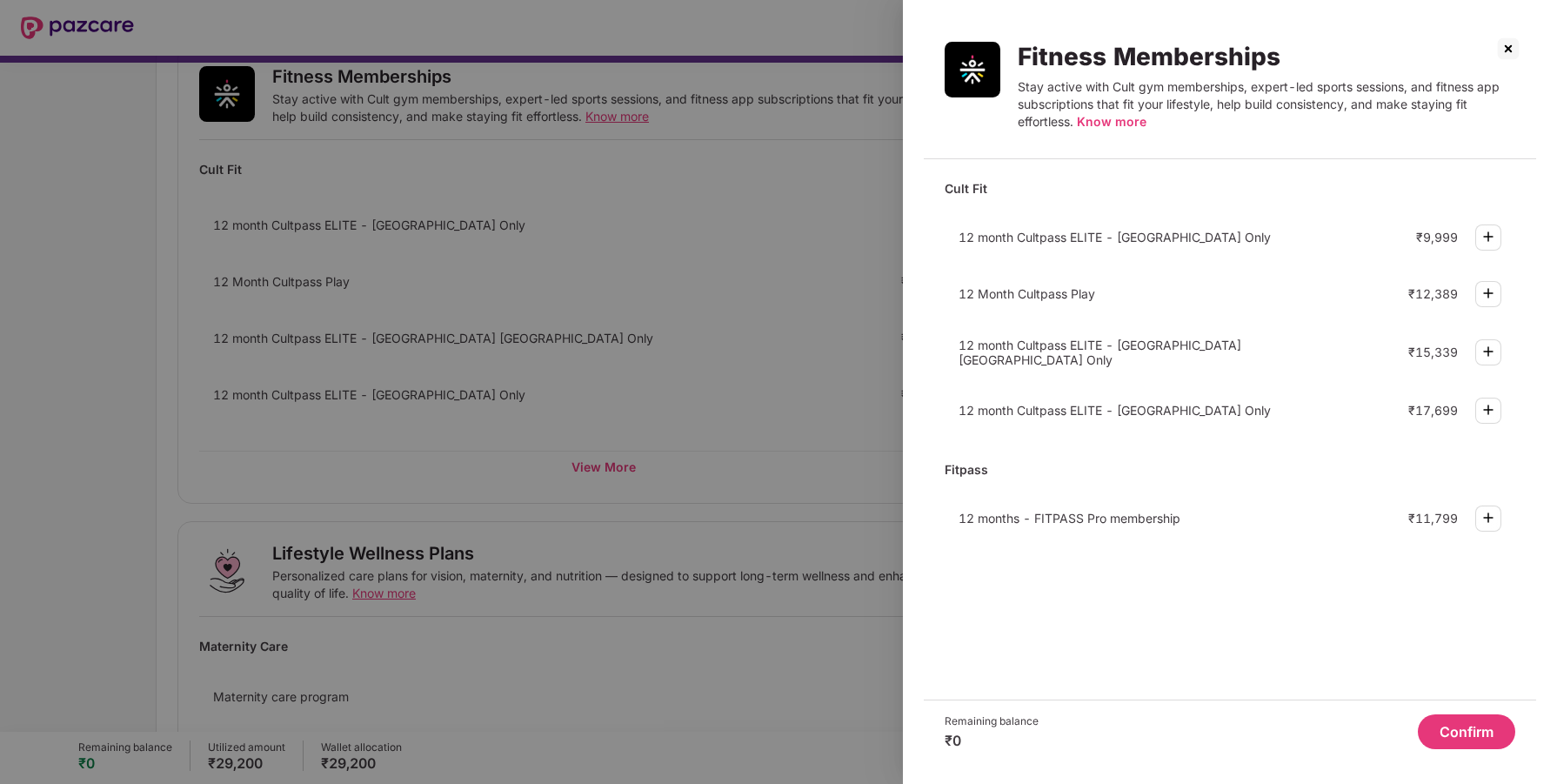
click at [563, 453] on div at bounding box center [778, 392] width 1557 height 784
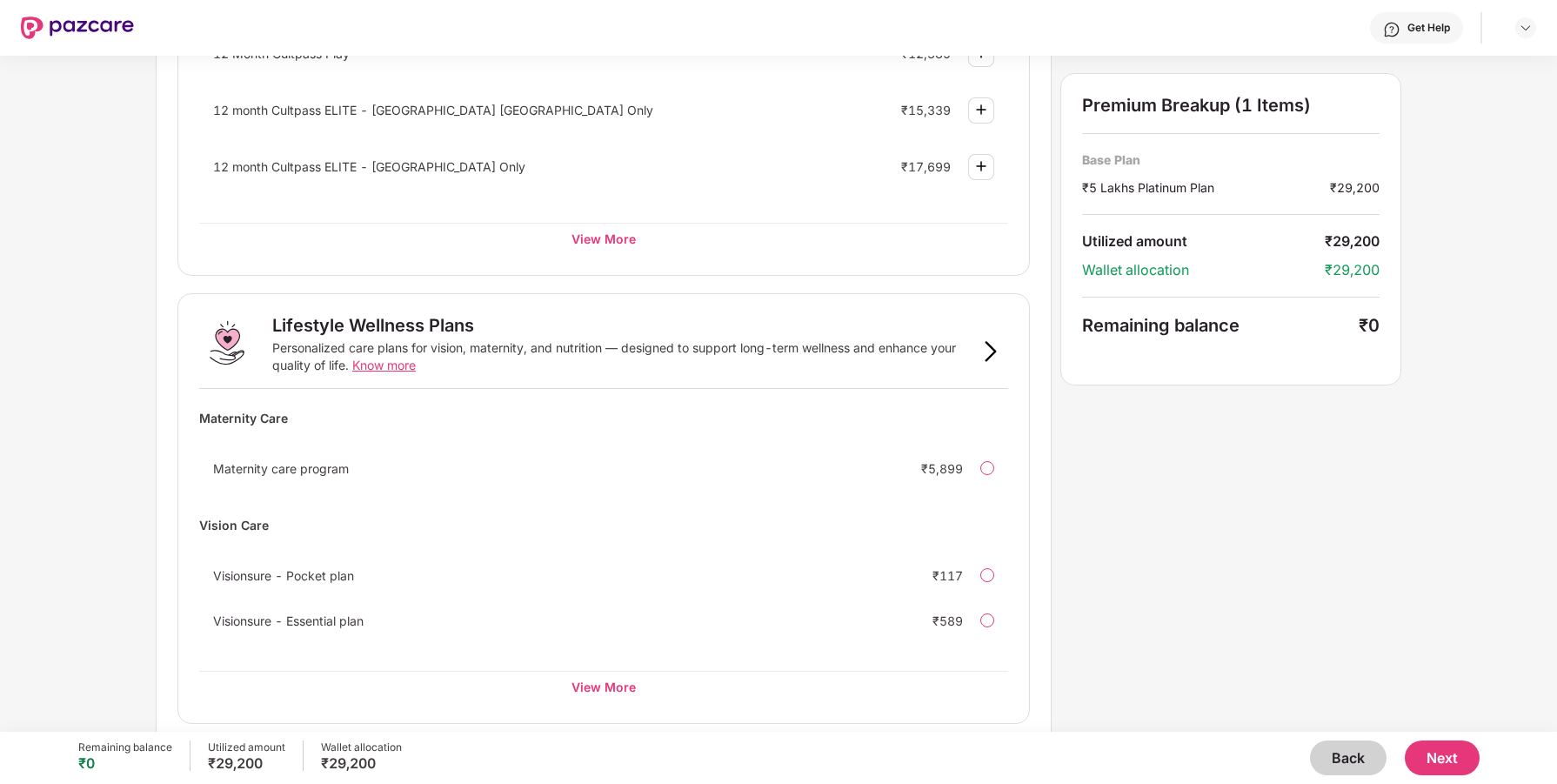
scroll to position [895, 0]
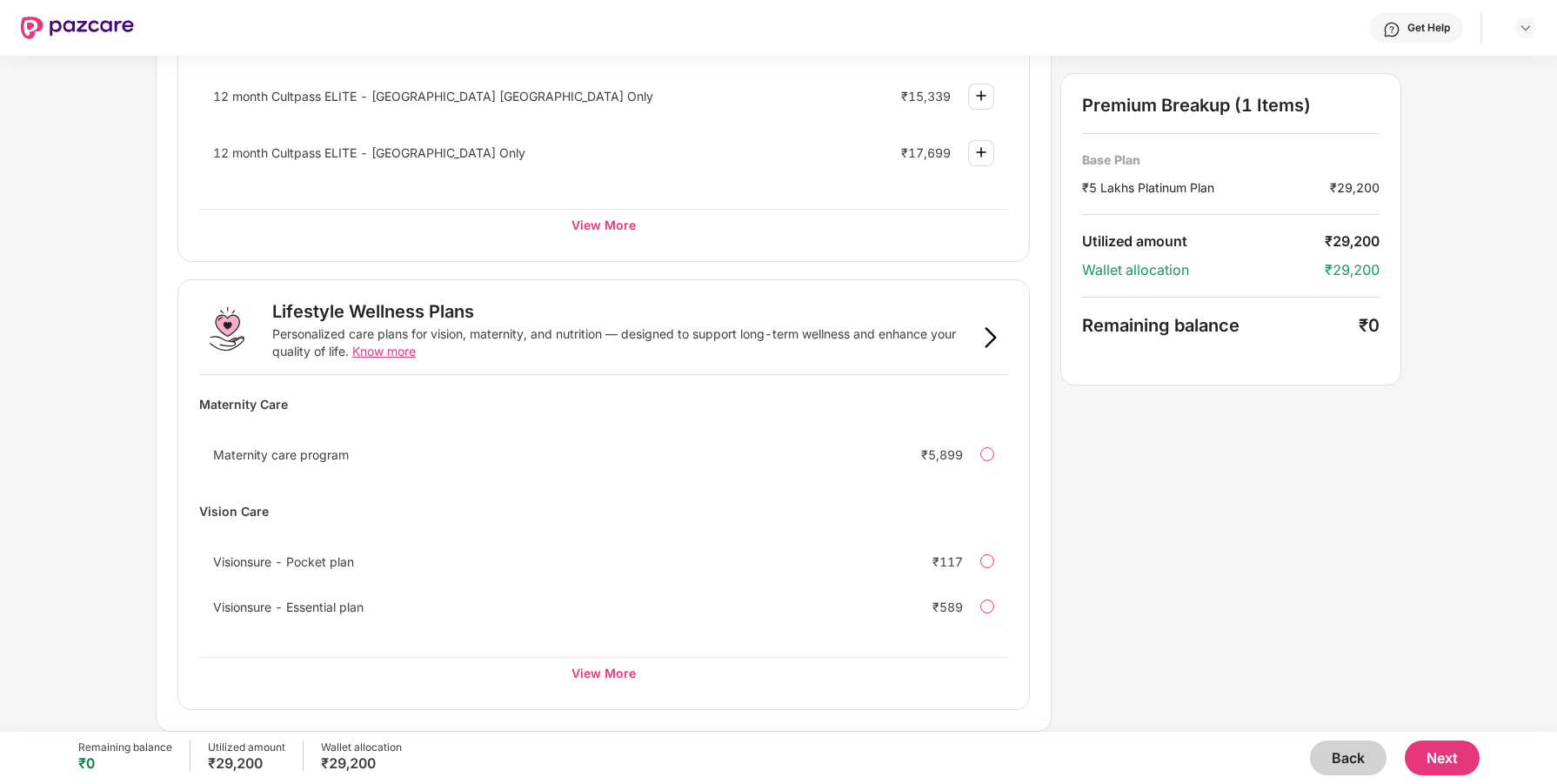
click at [1415, 762] on button "Next" at bounding box center [1442, 757] width 75 height 35
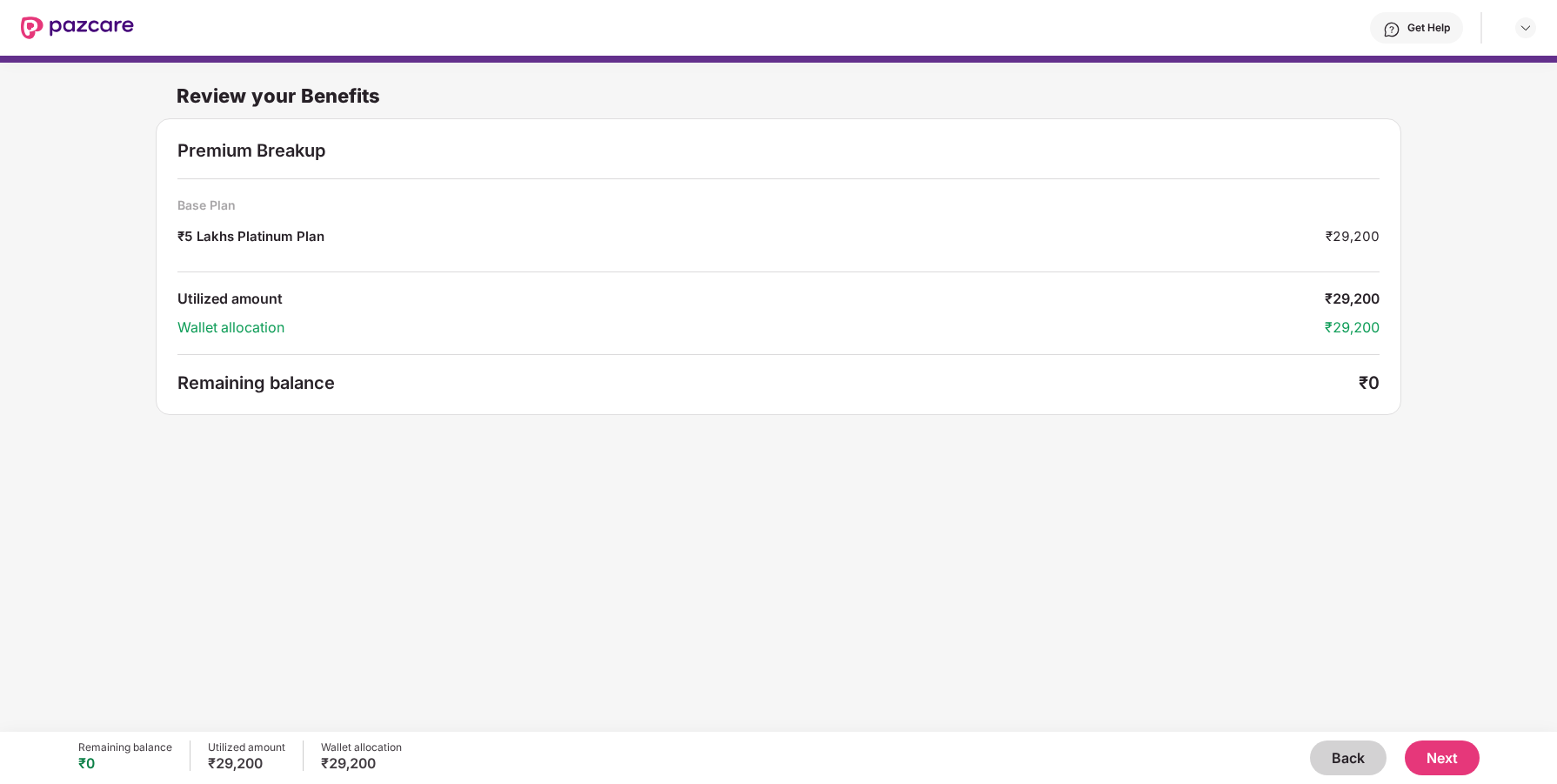
click at [1354, 752] on button "Back" at bounding box center [1349, 757] width 77 height 35
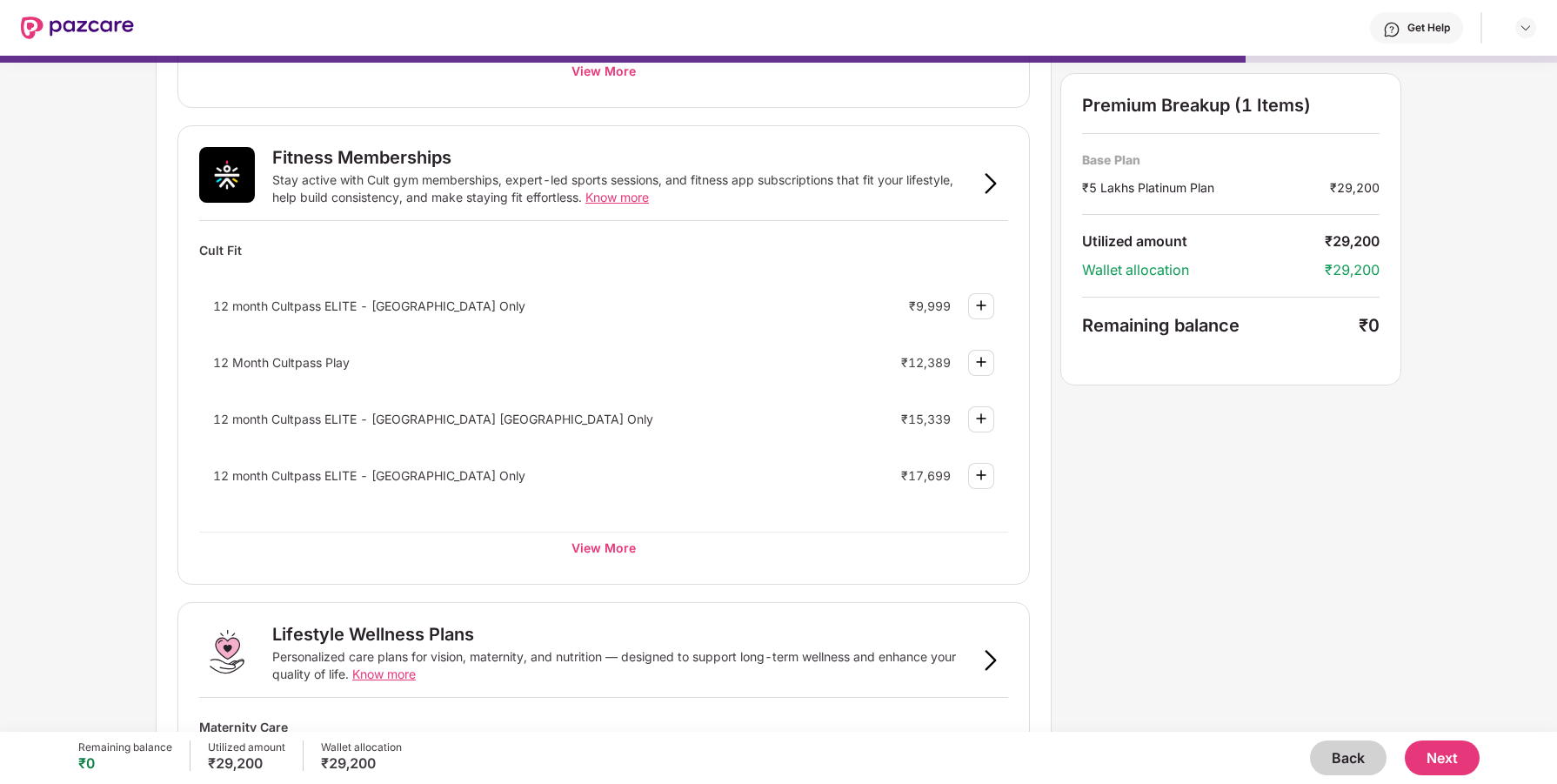
scroll to position [561, 0]
